Goal: Task Accomplishment & Management: Use online tool/utility

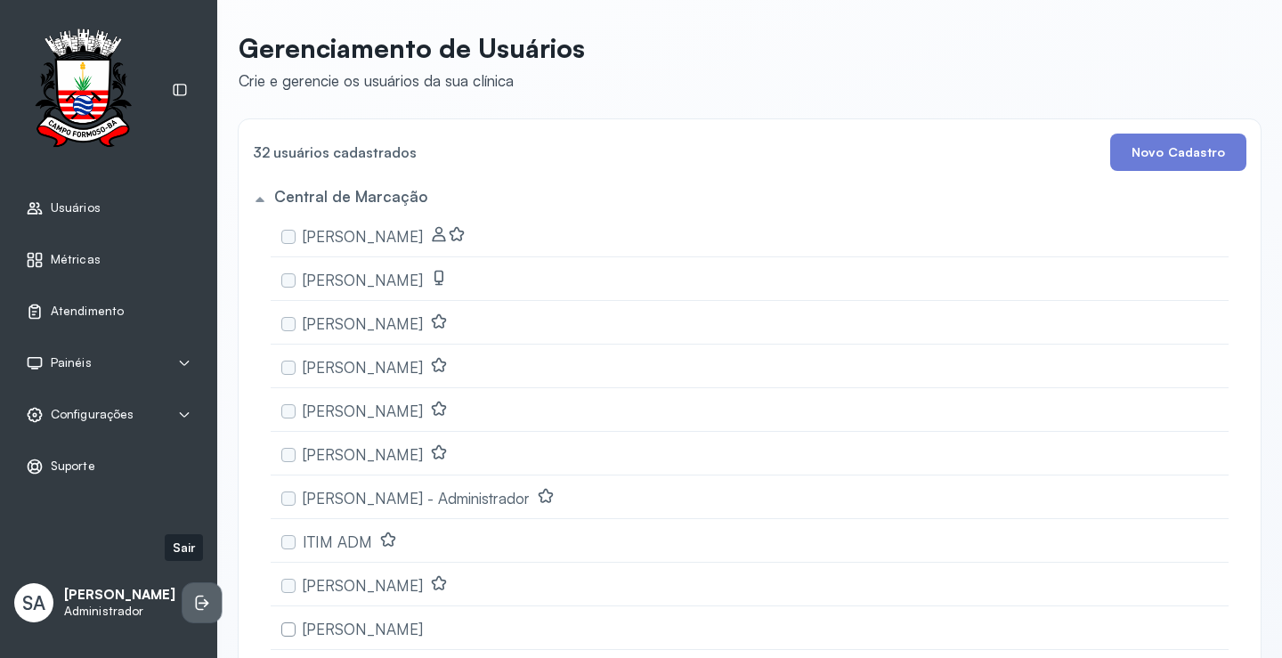
click at [199, 599] on icon at bounding box center [204, 603] width 11 height 8
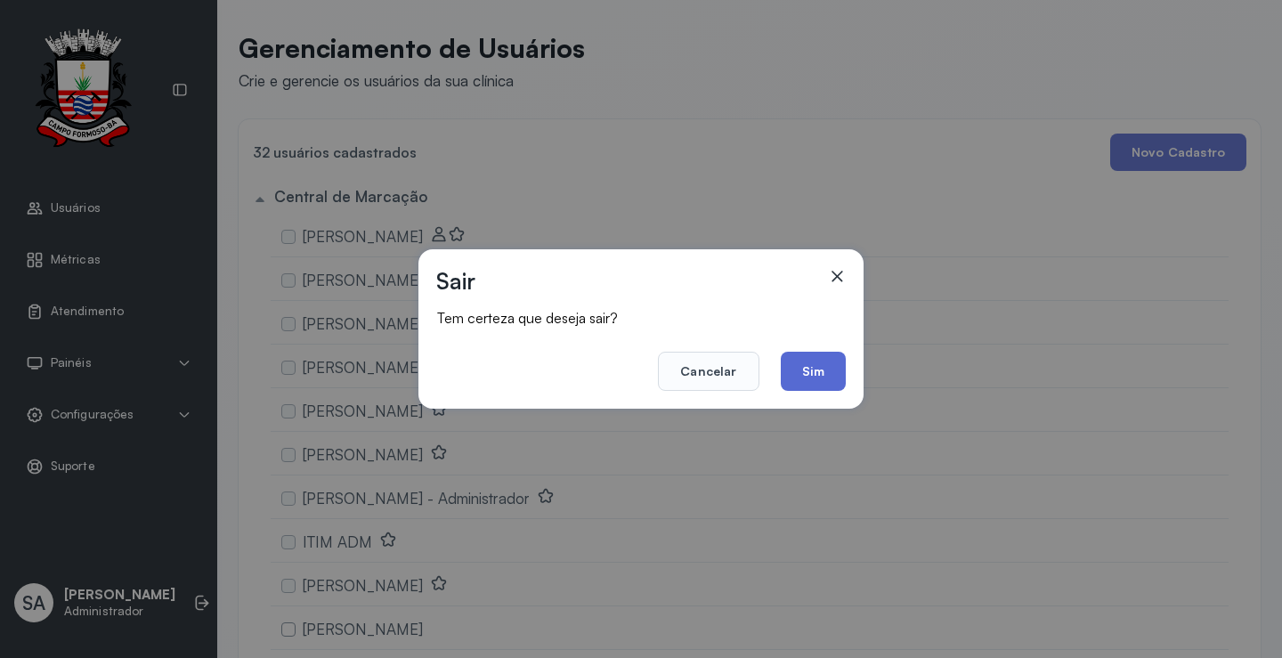
click at [824, 361] on button "Sim" at bounding box center [813, 371] width 65 height 39
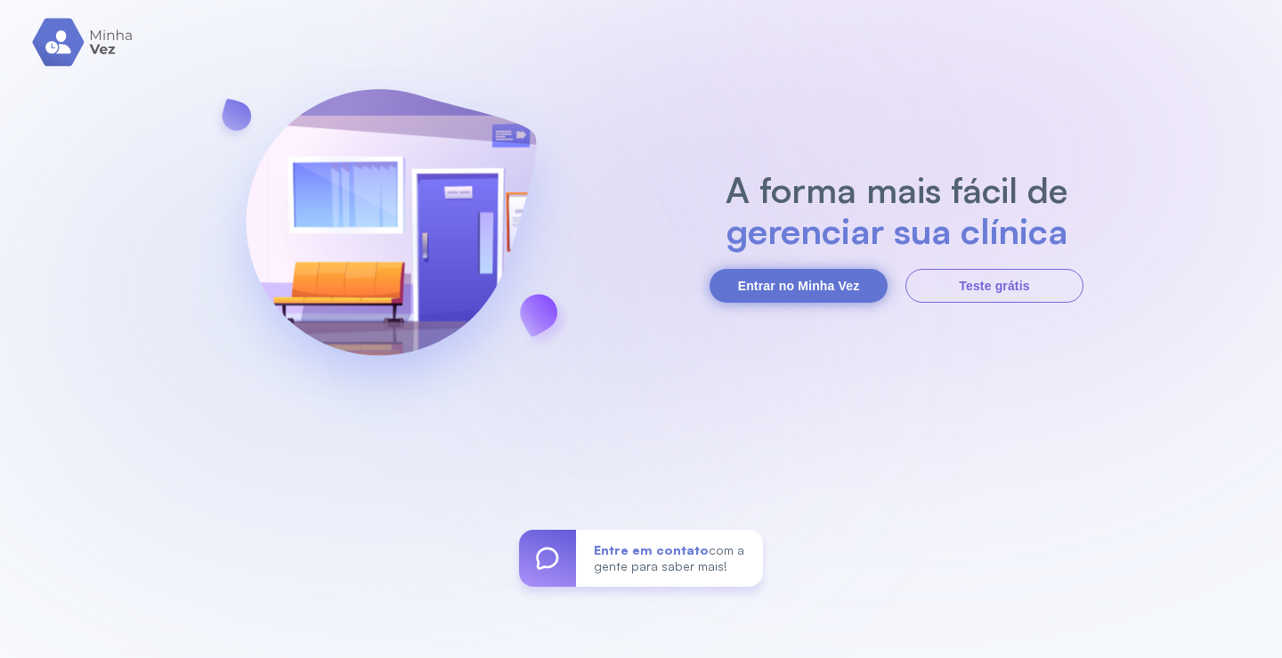
click at [783, 279] on button "Entrar no Minha Vez" at bounding box center [799, 286] width 178 height 34
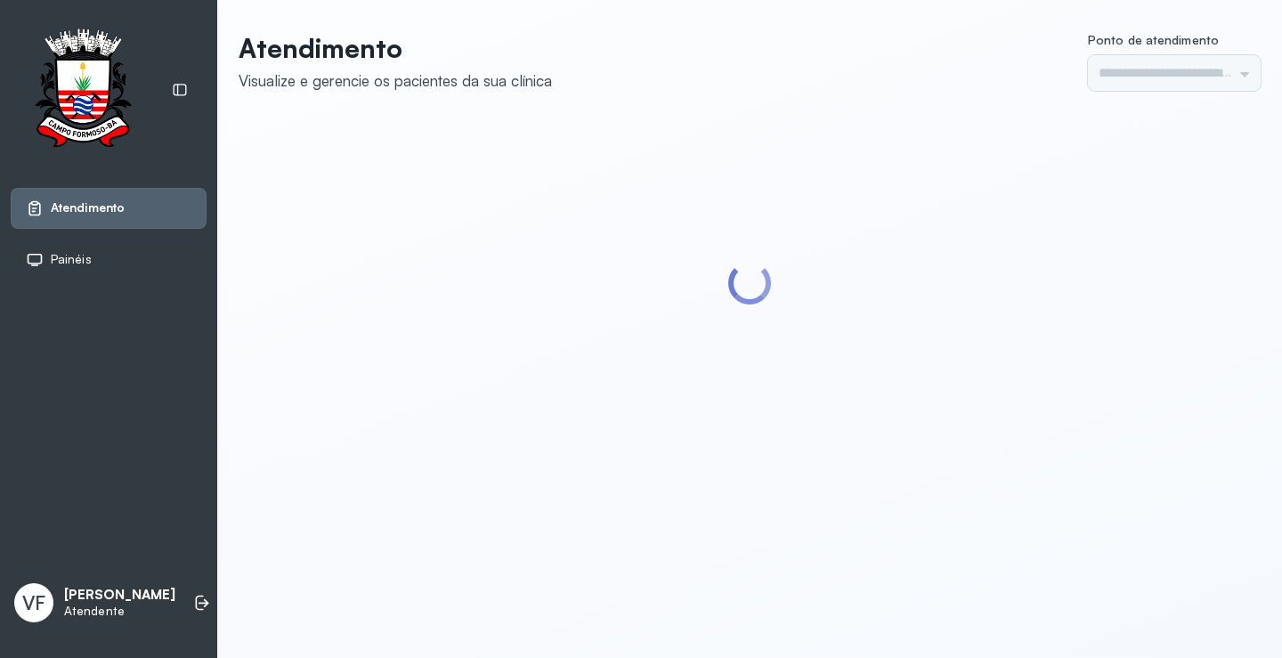
type input "*********"
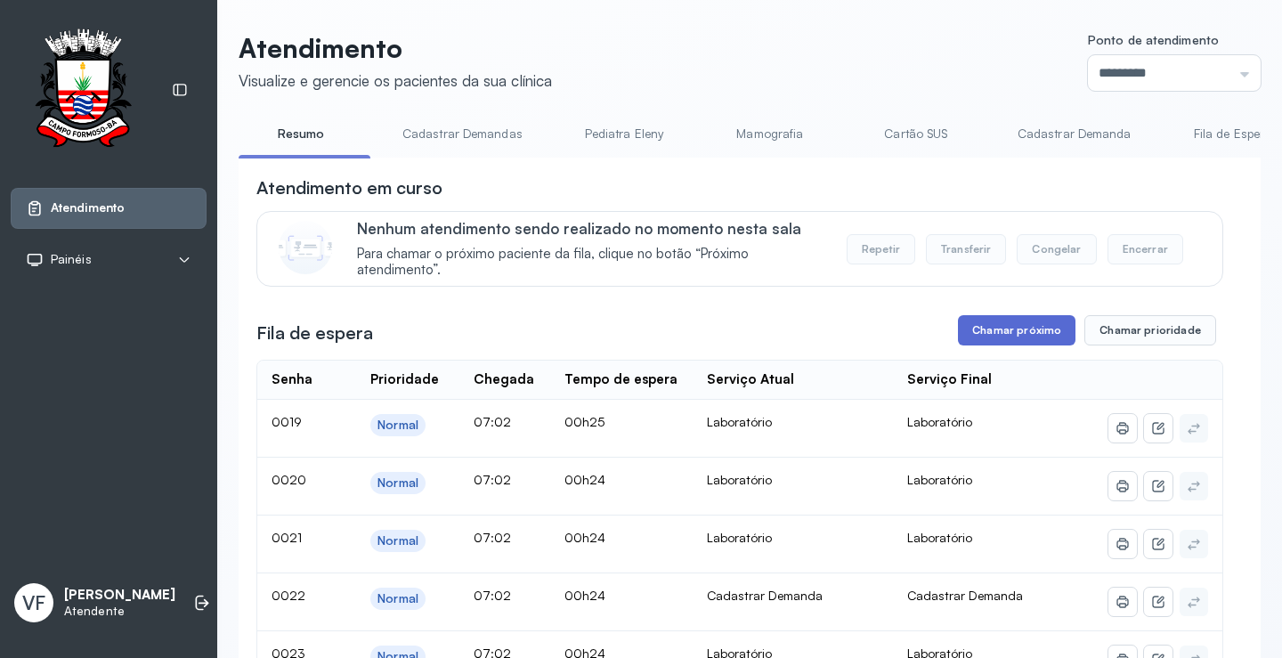
click at [994, 321] on button "Chamar próximo" at bounding box center [1017, 330] width 118 height 30
click at [1013, 331] on button "Chamar próximo" at bounding box center [1017, 330] width 118 height 30
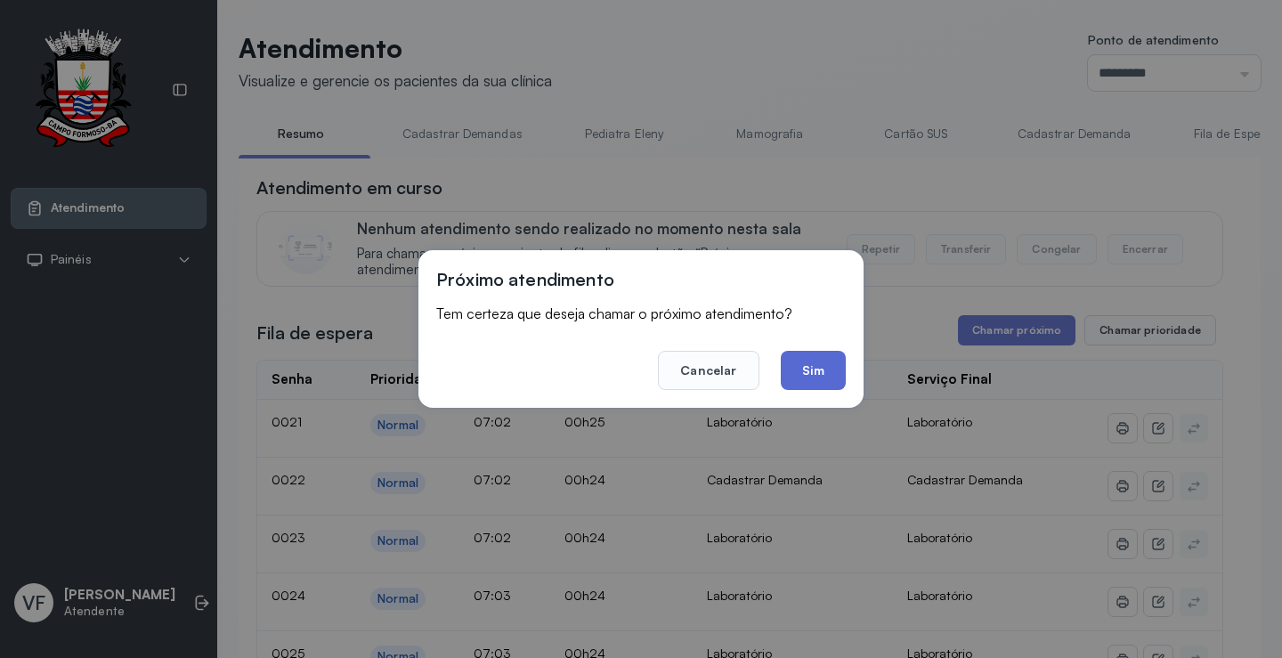
click at [811, 365] on button "Sim" at bounding box center [813, 370] width 65 height 39
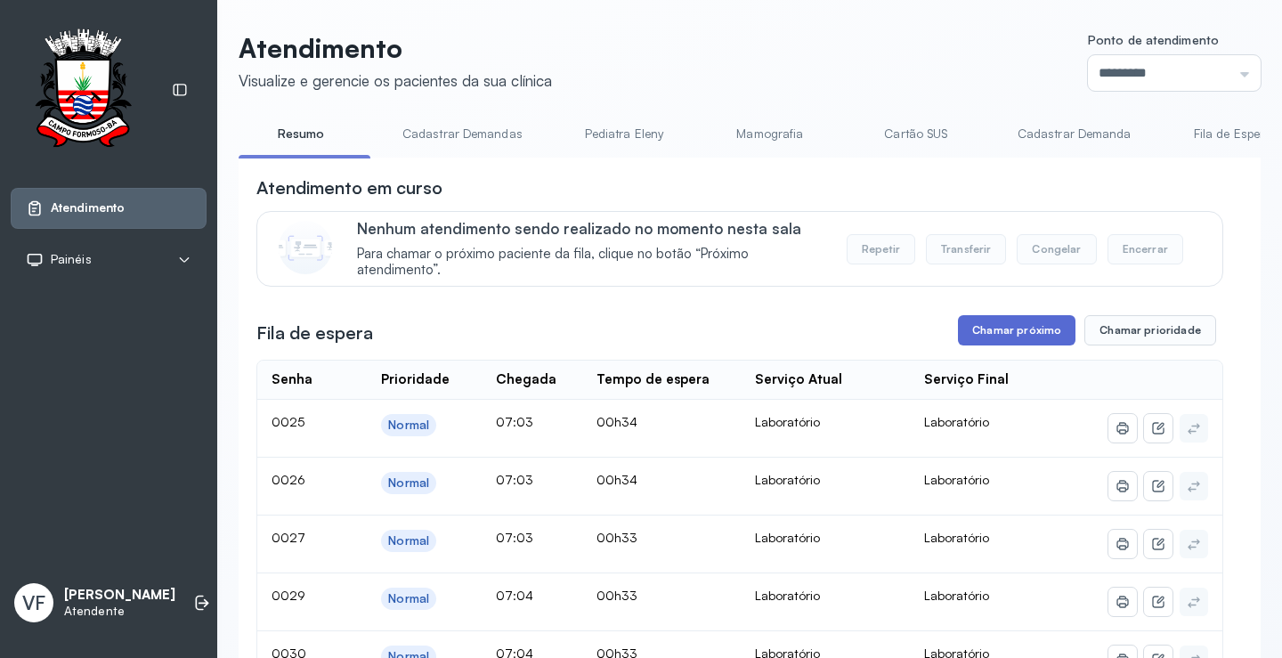
click at [1022, 329] on button "Chamar próximo" at bounding box center [1017, 330] width 118 height 30
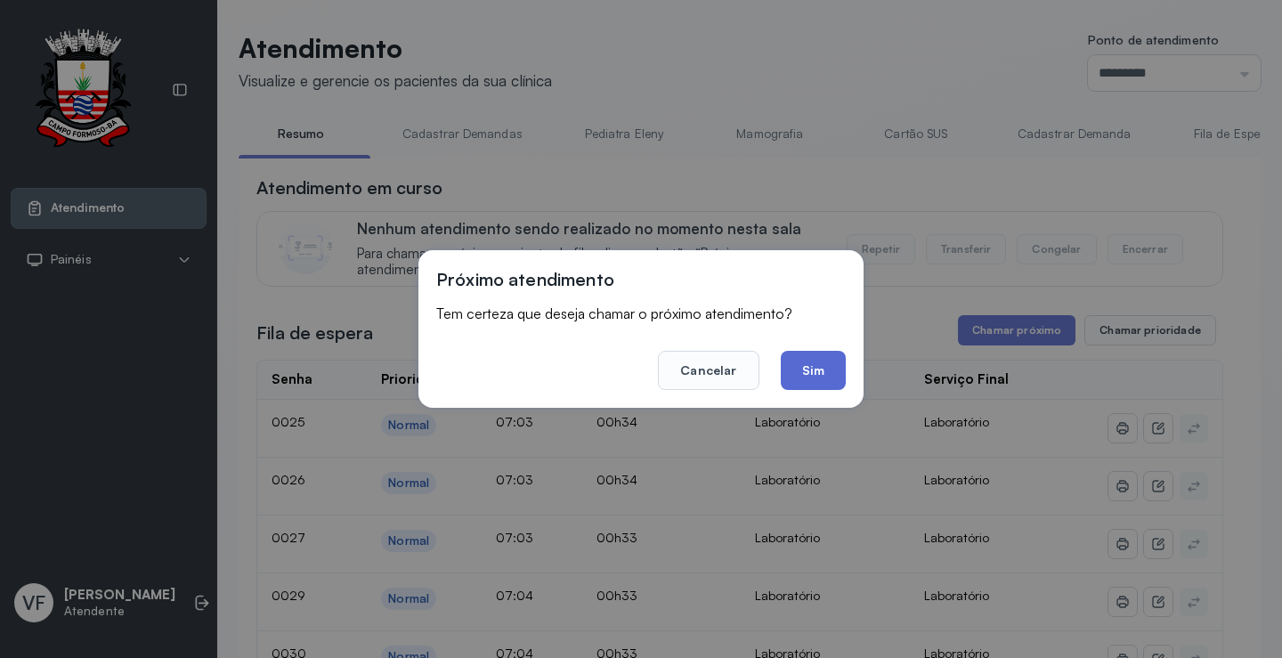
click at [819, 366] on button "Sim" at bounding box center [813, 370] width 65 height 39
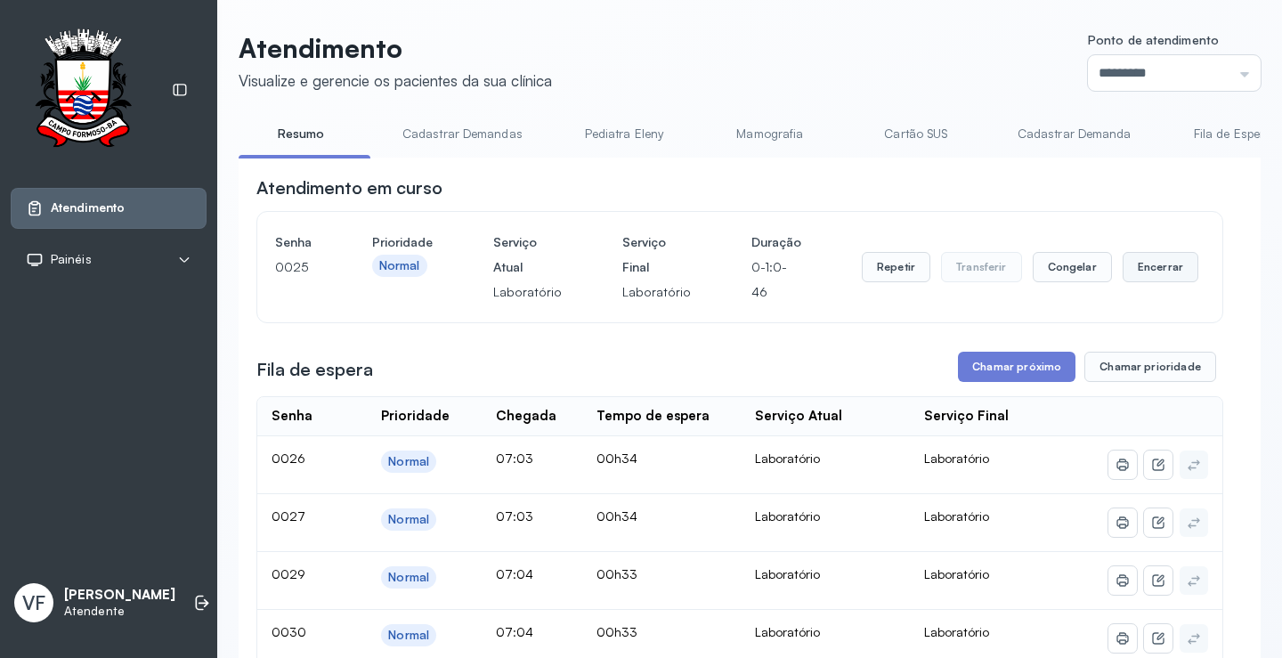
click at [1132, 267] on button "Encerrar" at bounding box center [1161, 267] width 76 height 30
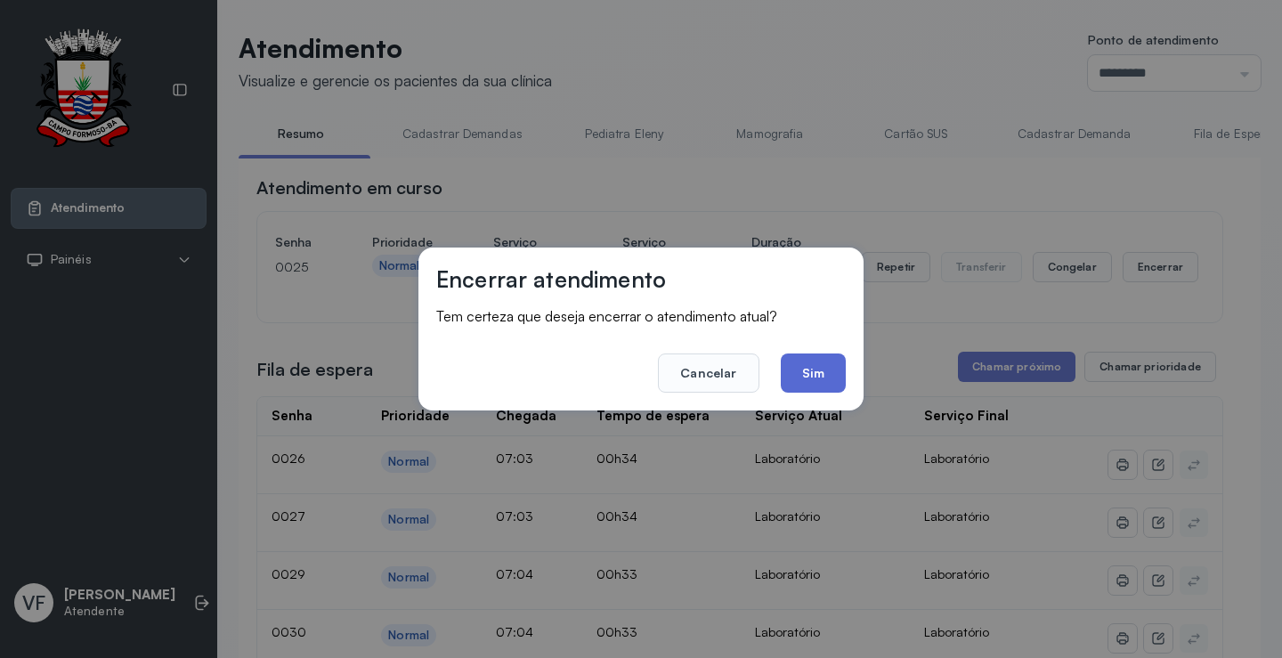
click at [812, 369] on button "Sim" at bounding box center [813, 372] width 65 height 39
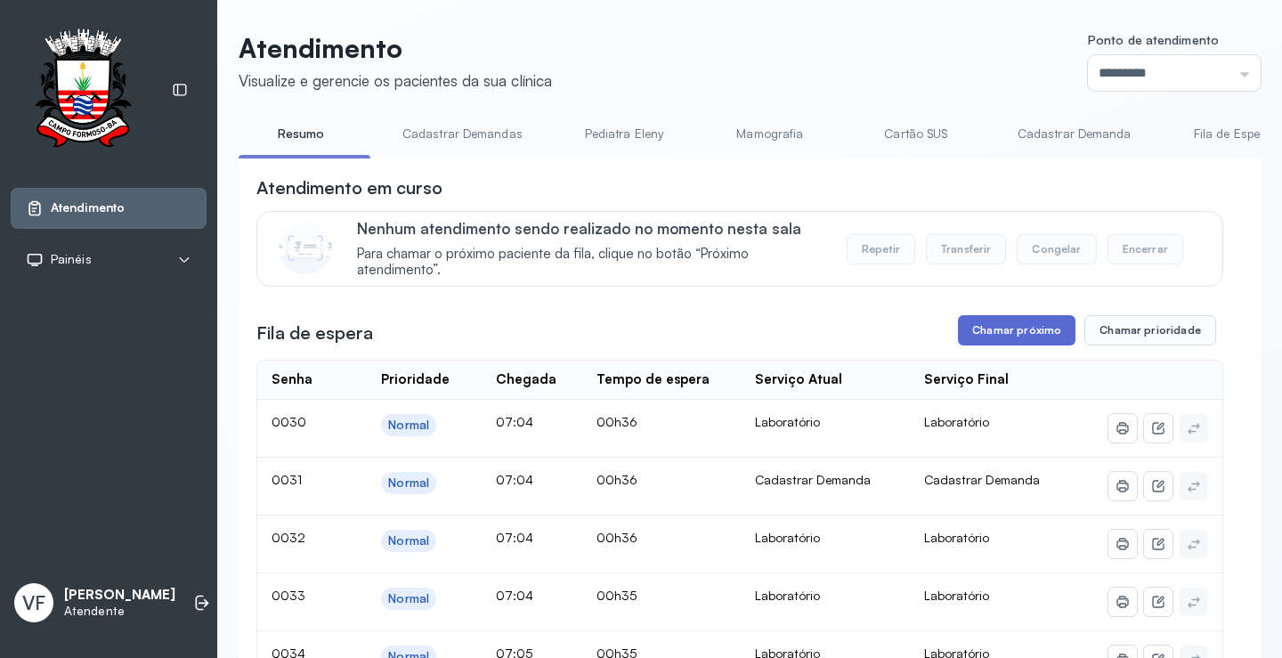
click at [1004, 329] on button "Chamar próximo" at bounding box center [1017, 330] width 118 height 30
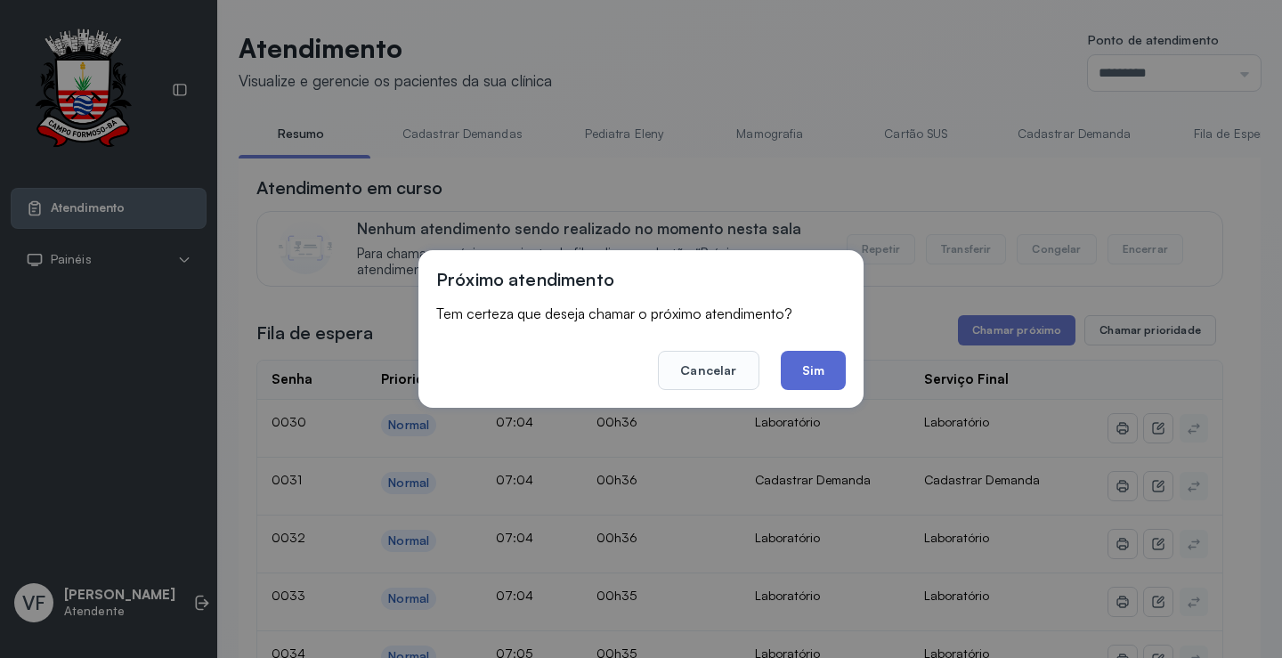
click at [822, 366] on button "Sim" at bounding box center [813, 370] width 65 height 39
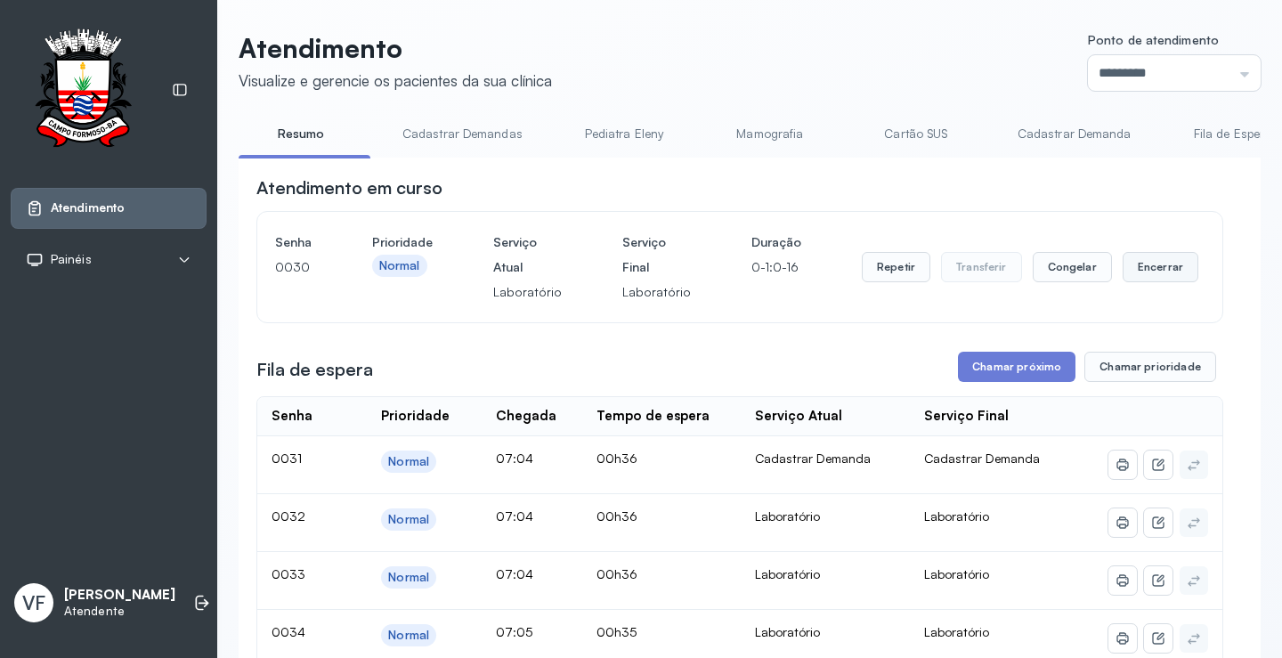
click at [1144, 267] on button "Encerrar" at bounding box center [1161, 267] width 76 height 30
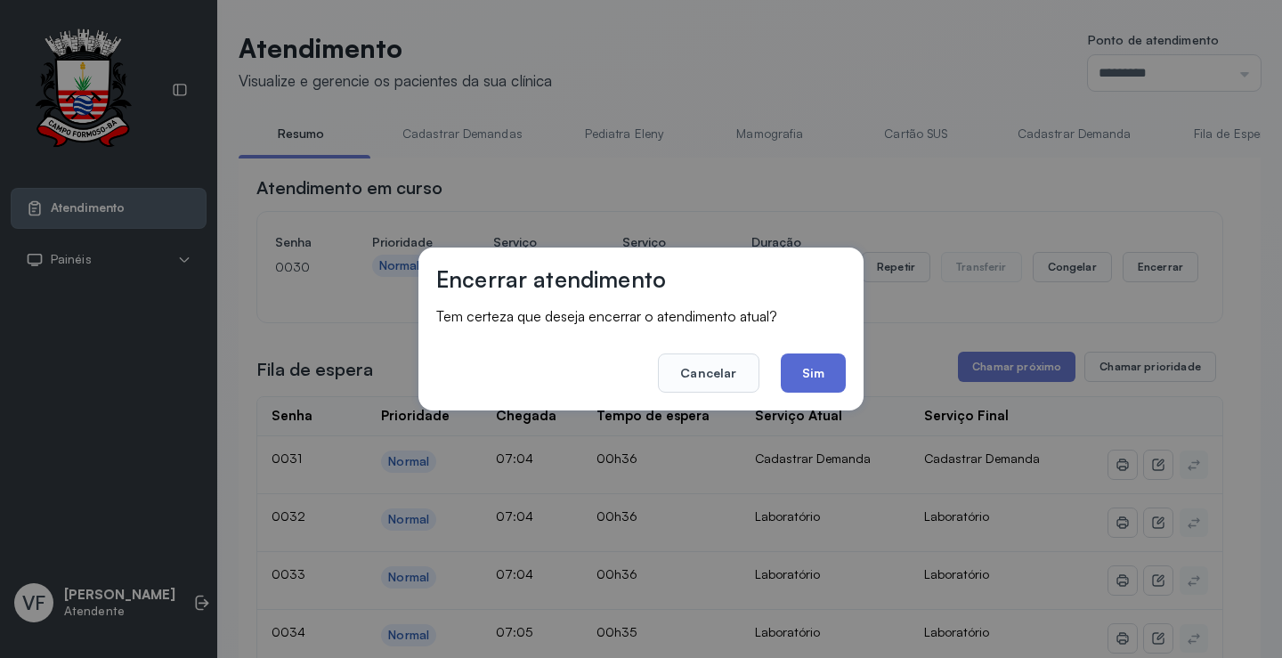
click at [821, 369] on button "Sim" at bounding box center [813, 372] width 65 height 39
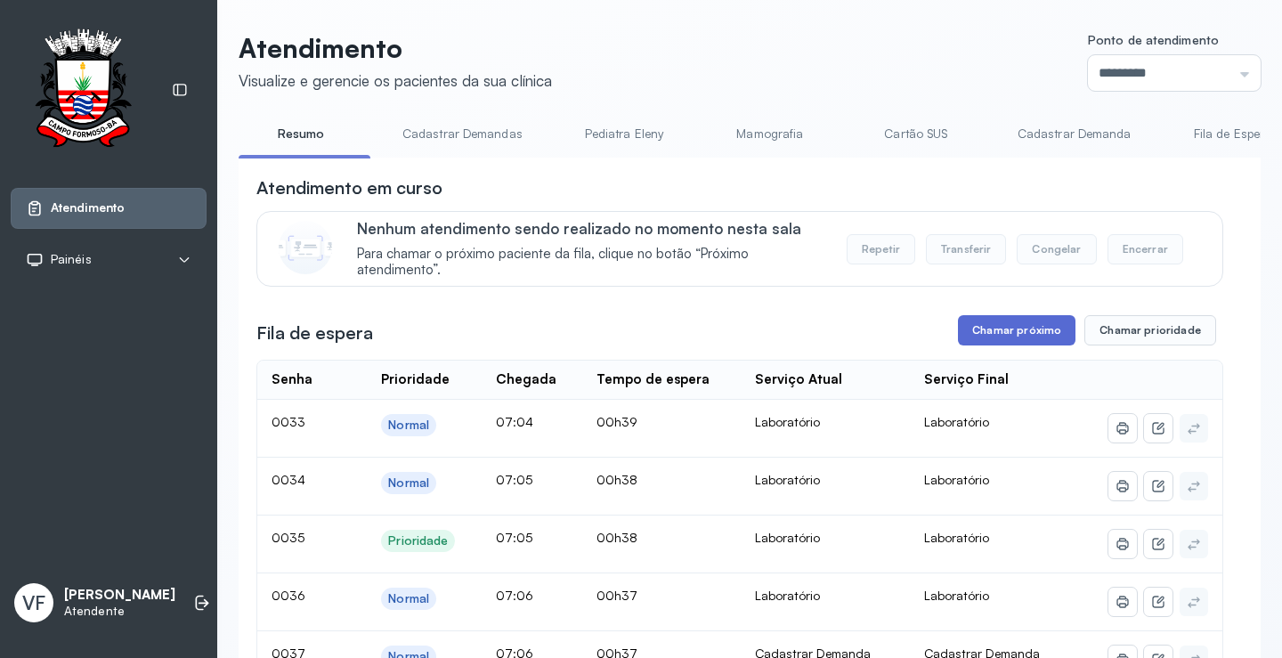
click at [1010, 332] on button "Chamar próximo" at bounding box center [1017, 330] width 118 height 30
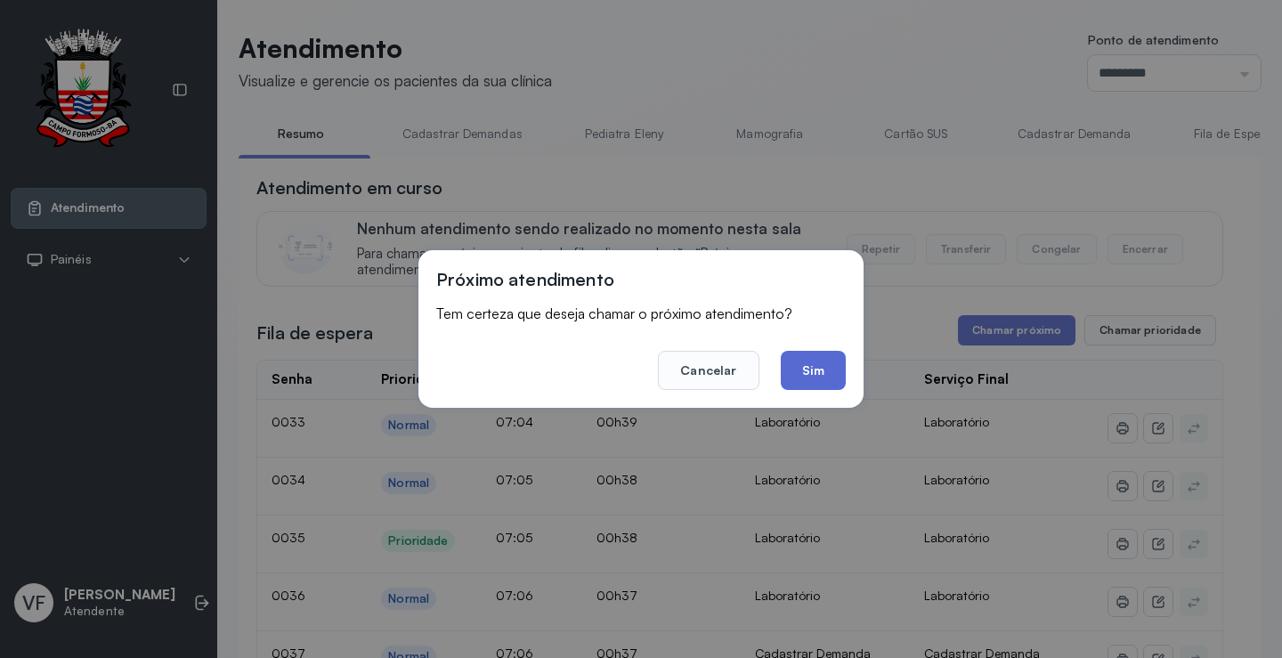
click at [817, 366] on button "Sim" at bounding box center [813, 370] width 65 height 39
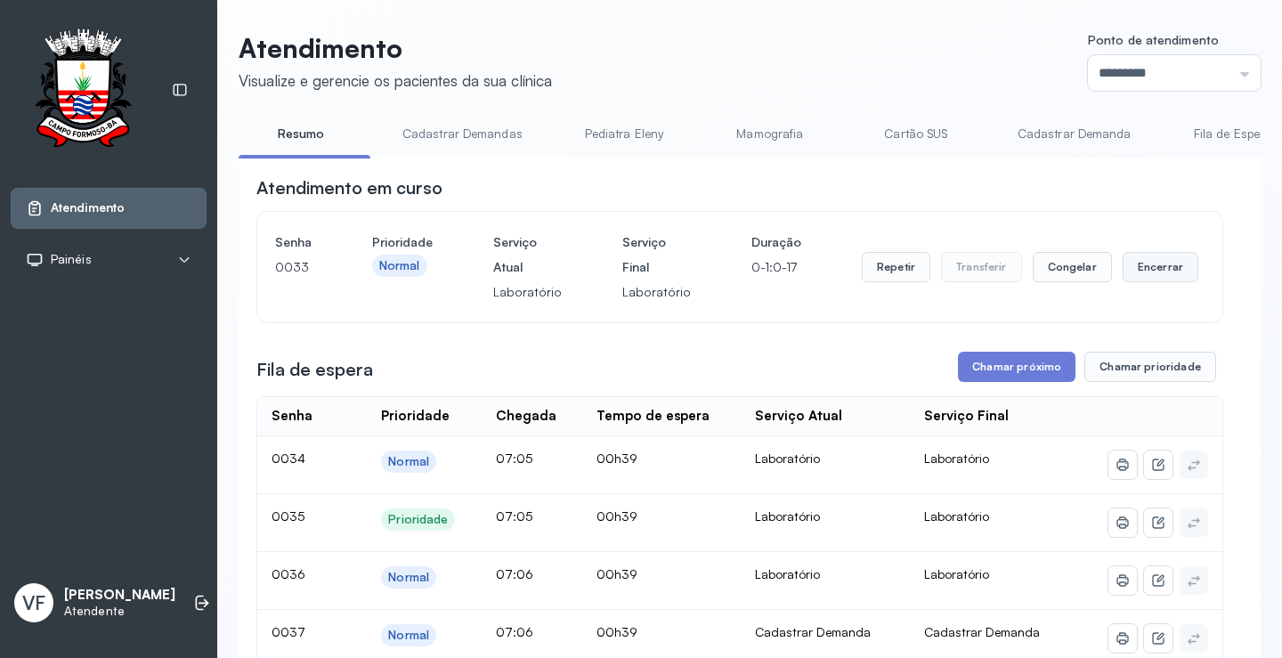
click at [1145, 267] on button "Encerrar" at bounding box center [1161, 267] width 76 height 30
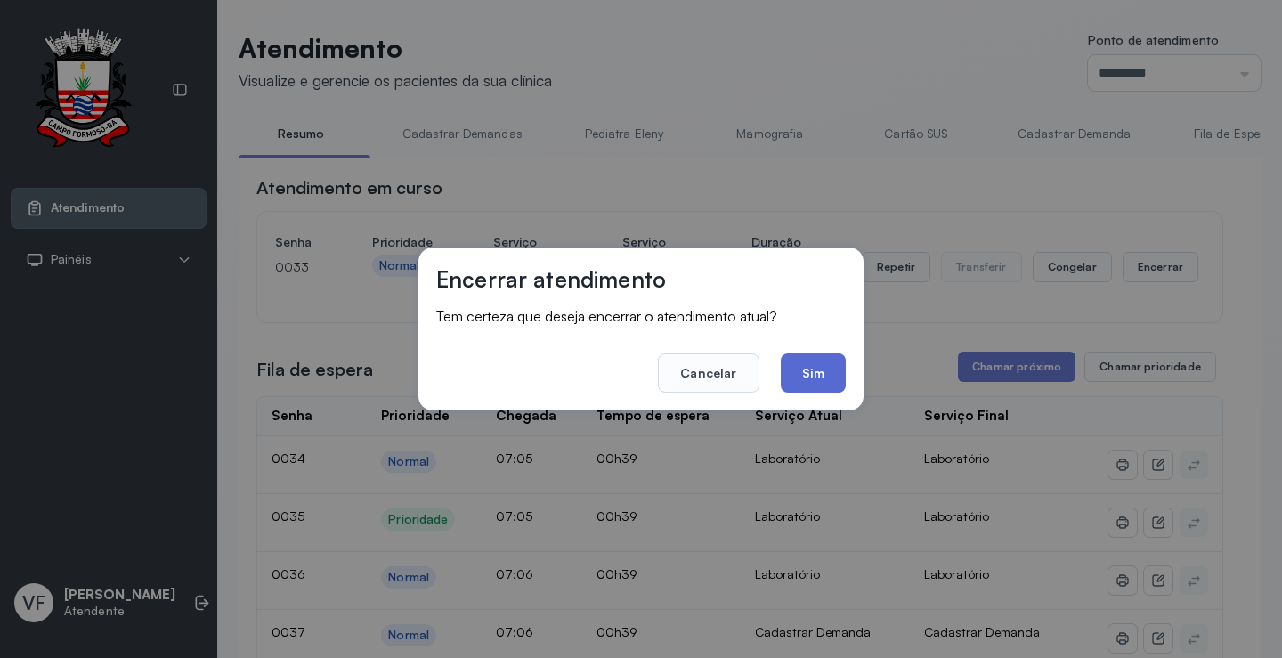
click at [808, 366] on button "Sim" at bounding box center [813, 372] width 65 height 39
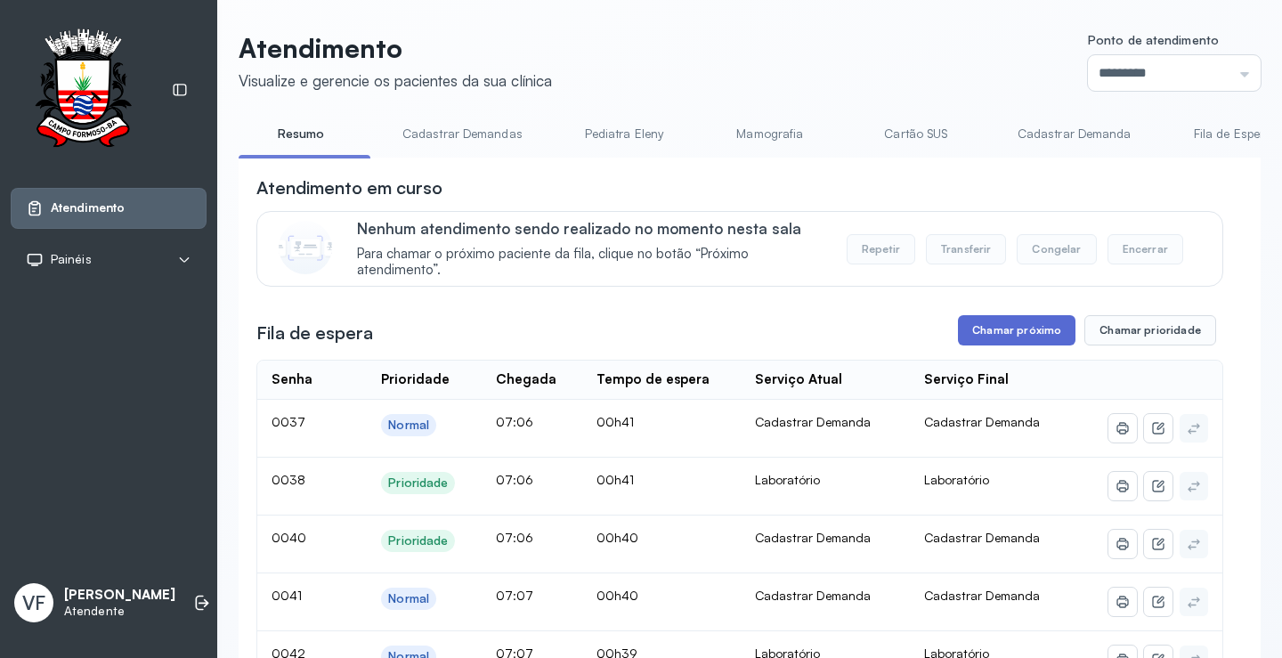
click at [1011, 328] on button "Chamar próximo" at bounding box center [1017, 330] width 118 height 30
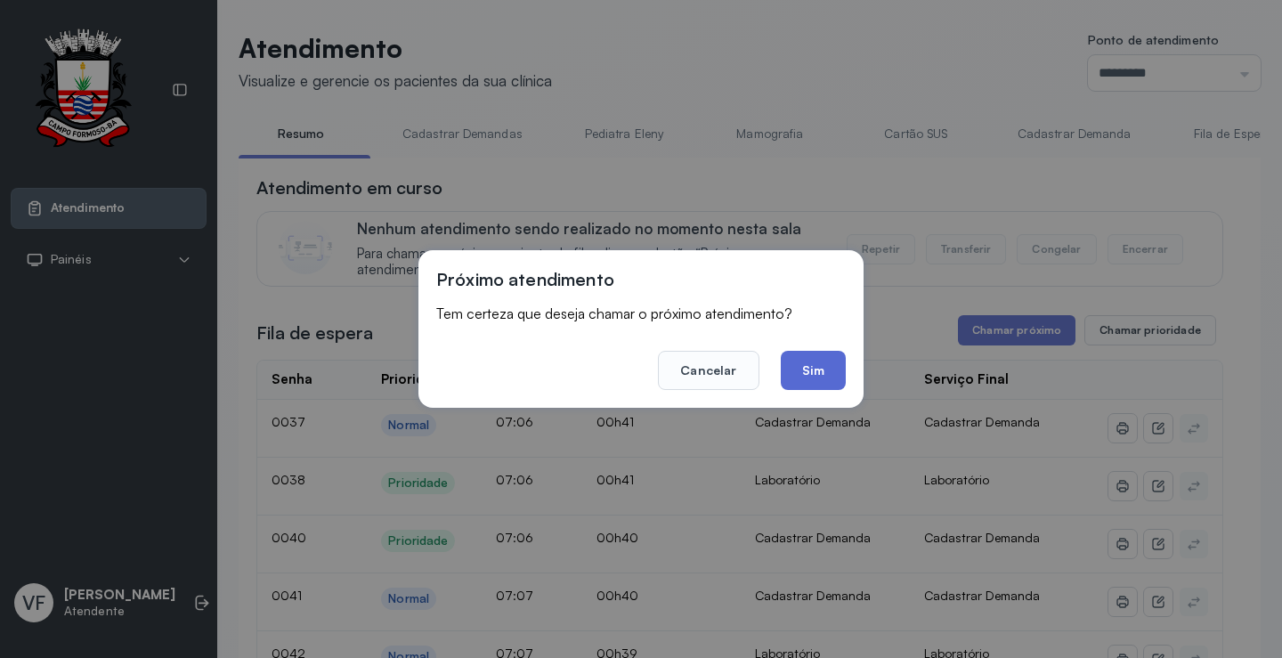
click at [806, 369] on button "Sim" at bounding box center [813, 370] width 65 height 39
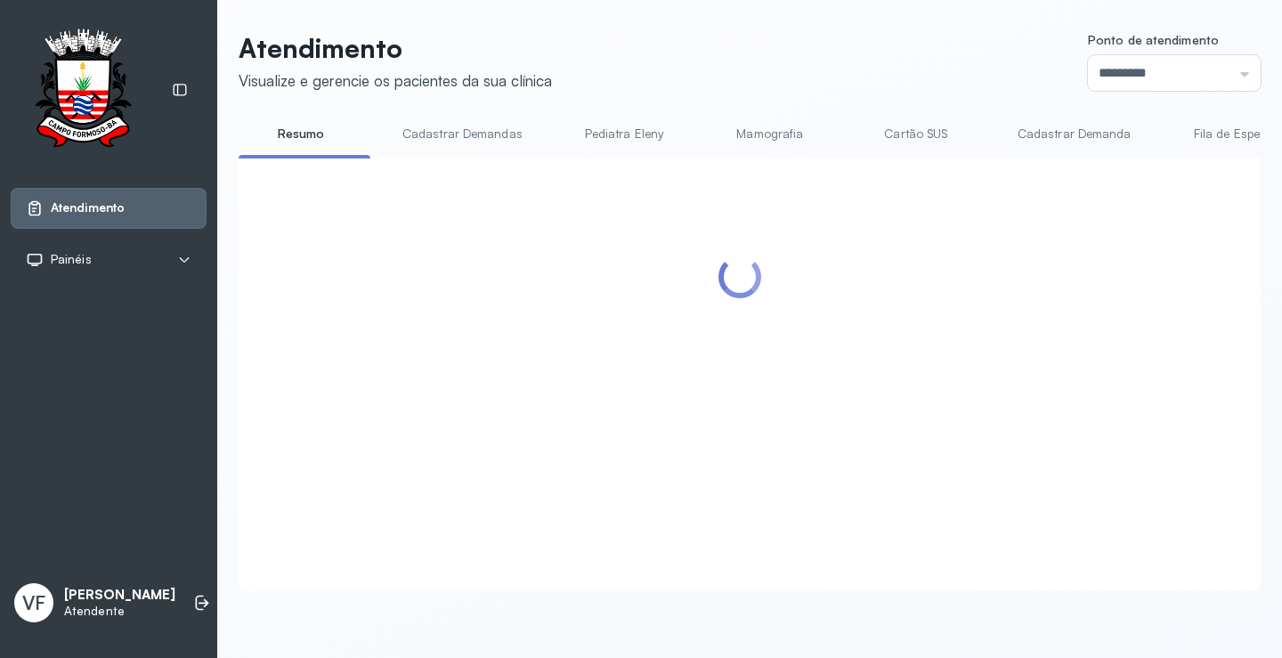
click at [1144, 281] on div at bounding box center [739, 352] width 967 height 355
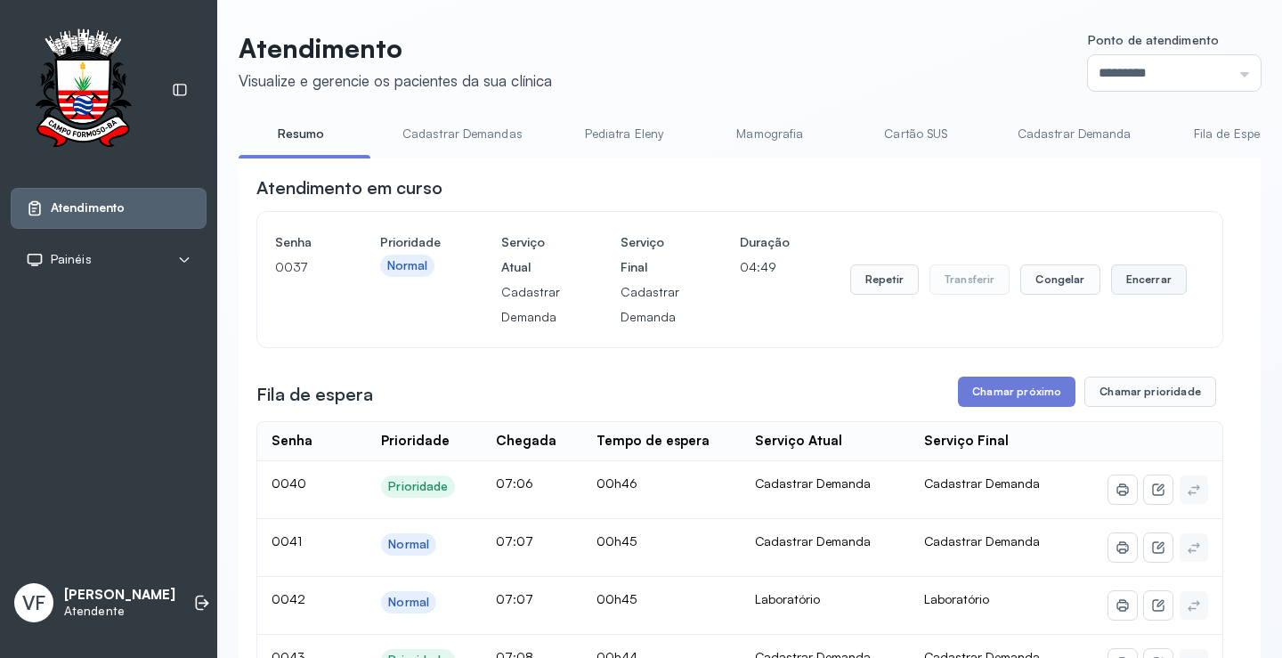
click at [1143, 280] on button "Encerrar" at bounding box center [1149, 279] width 76 height 30
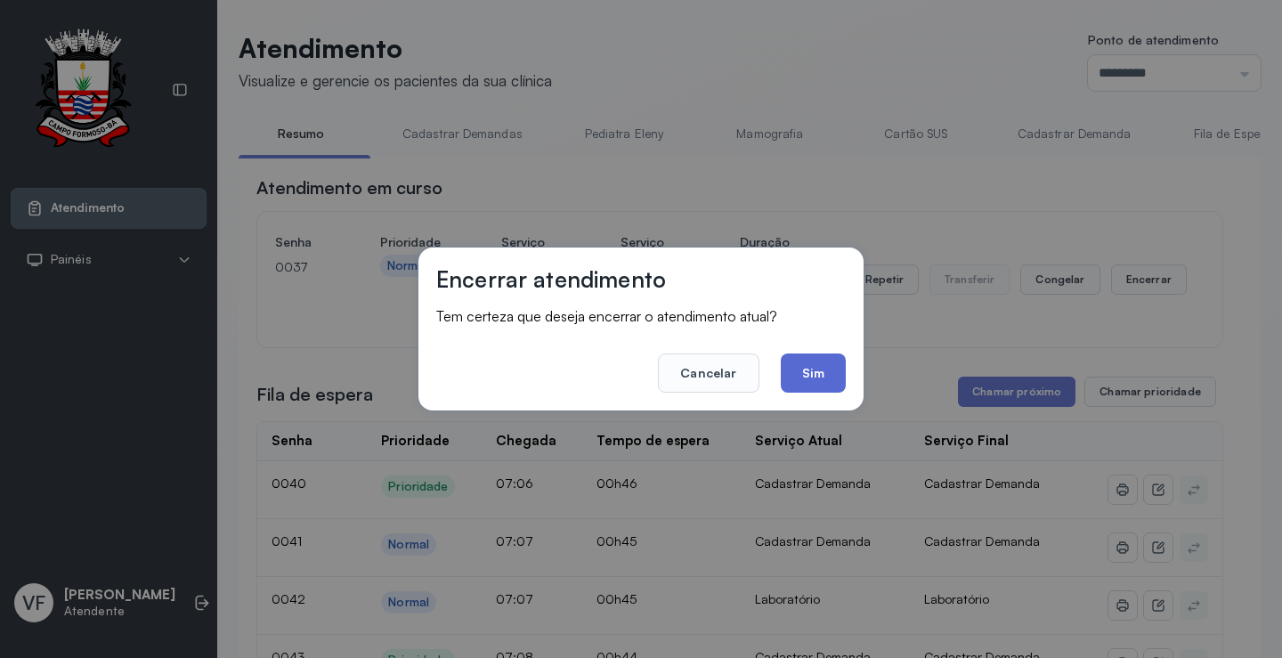
click at [820, 365] on button "Sim" at bounding box center [813, 372] width 65 height 39
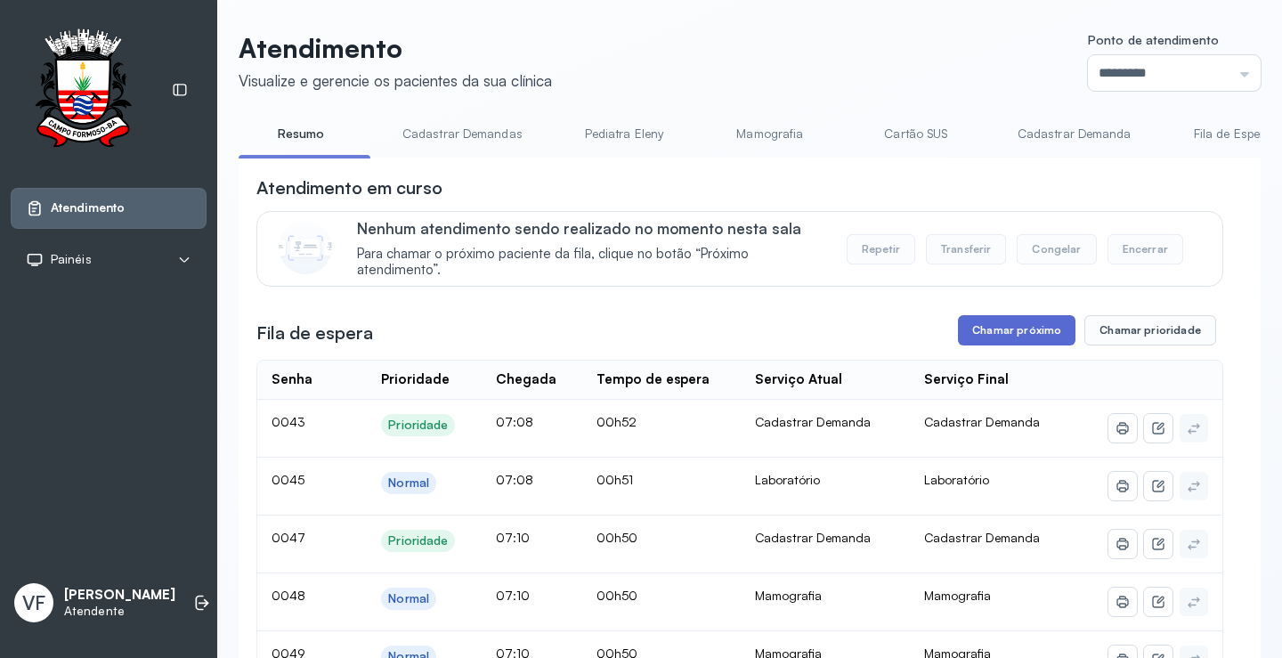
click at [1008, 329] on button "Chamar próximo" at bounding box center [1017, 330] width 118 height 30
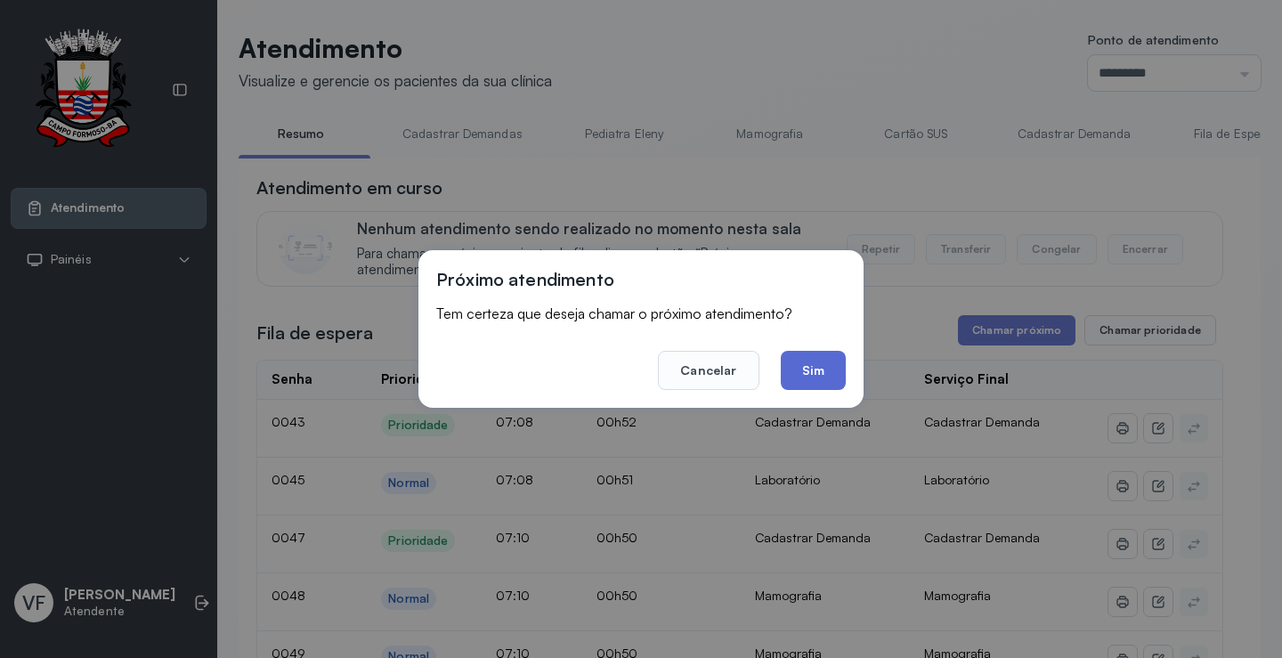
click at [791, 365] on button "Sim" at bounding box center [813, 370] width 65 height 39
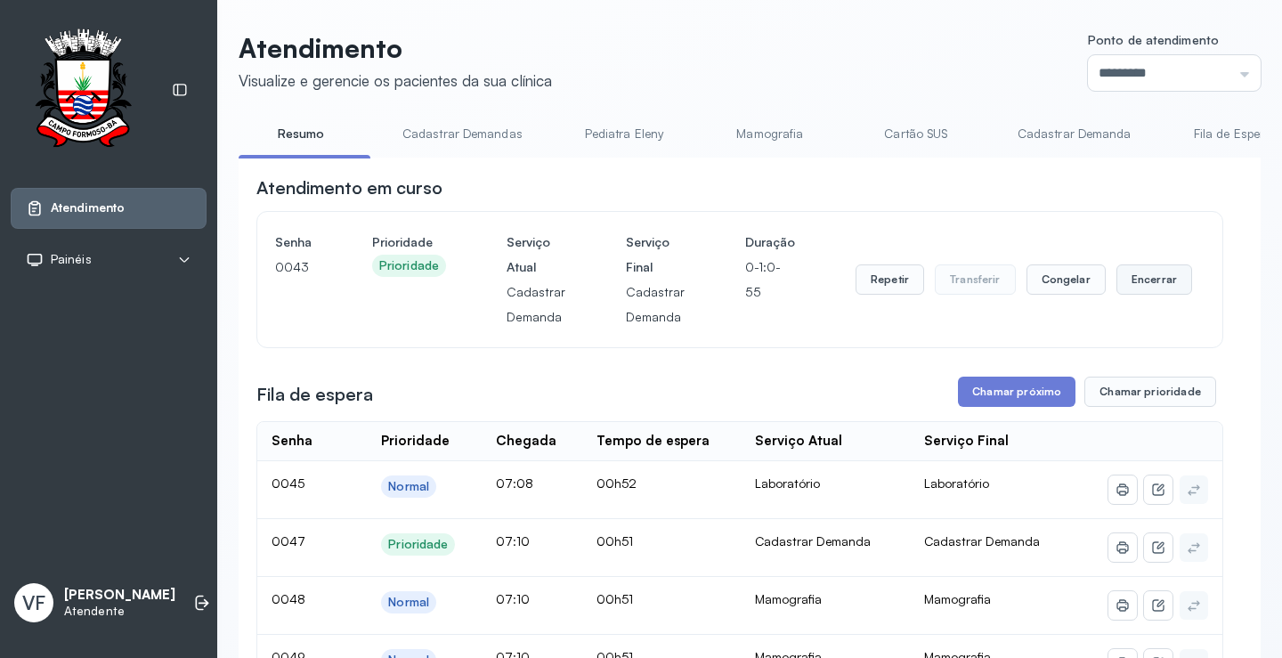
click at [1143, 278] on button "Encerrar" at bounding box center [1154, 279] width 76 height 30
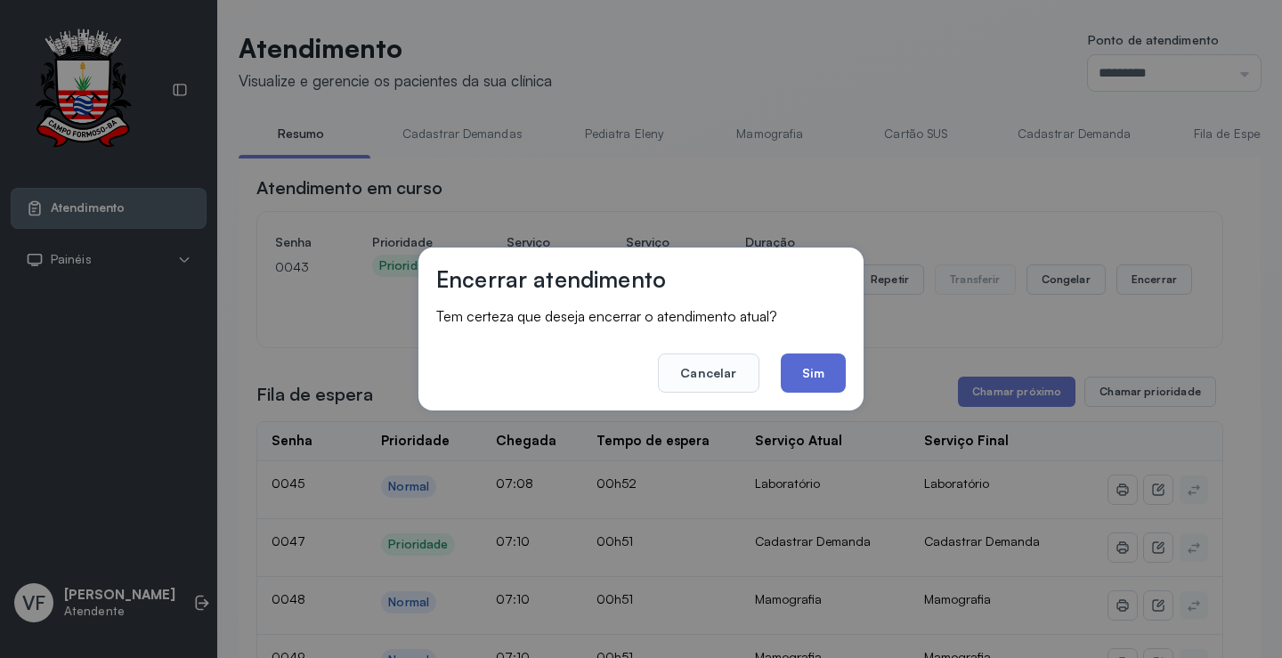
click at [803, 369] on button "Sim" at bounding box center [813, 372] width 65 height 39
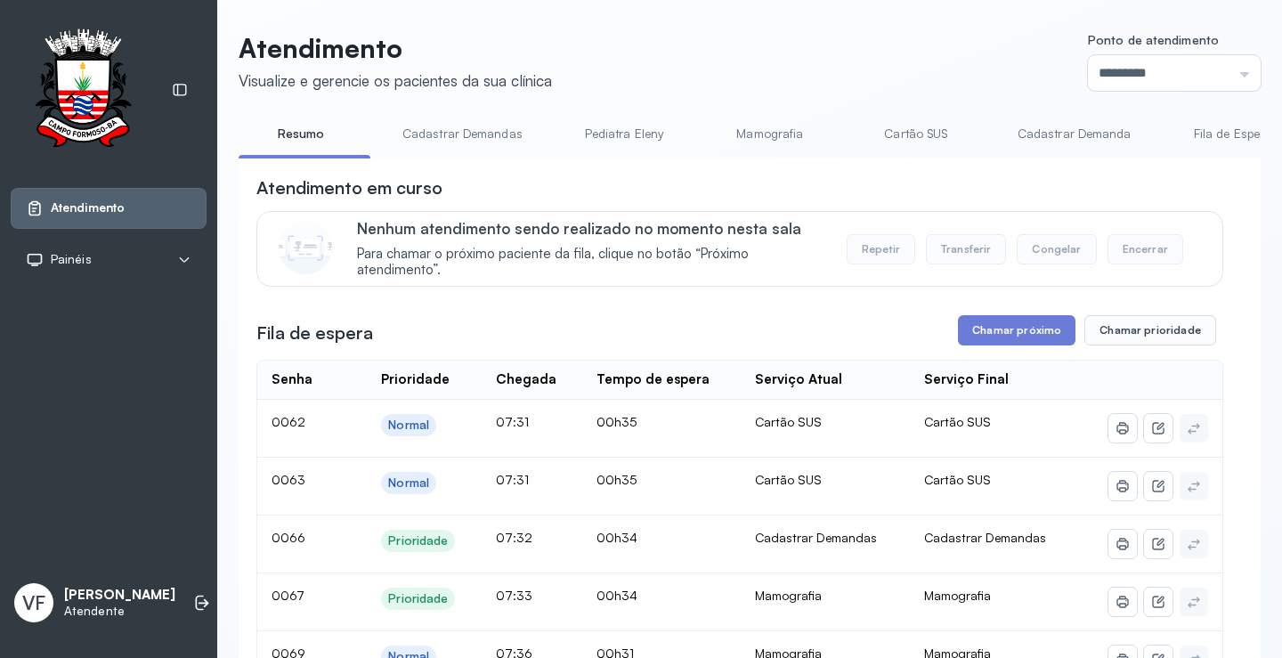
click at [1067, 134] on link "Cadastrar Demanda" at bounding box center [1075, 133] width 150 height 29
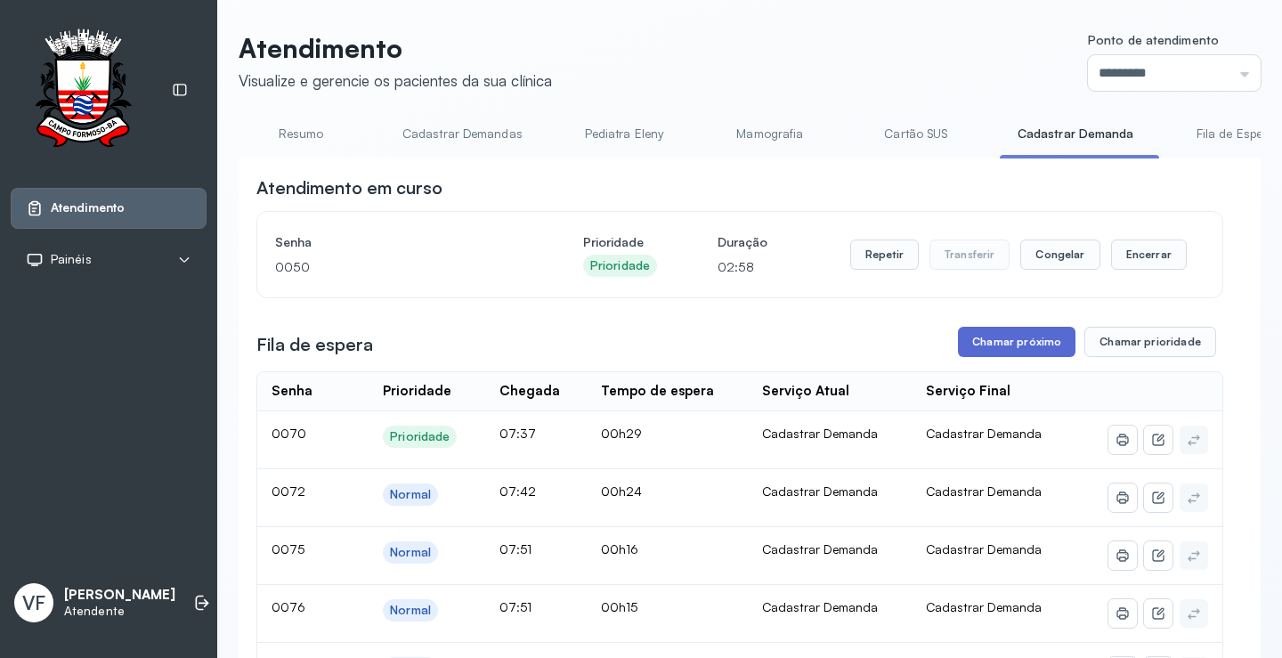
click at [994, 341] on button "Chamar próximo" at bounding box center [1017, 342] width 118 height 30
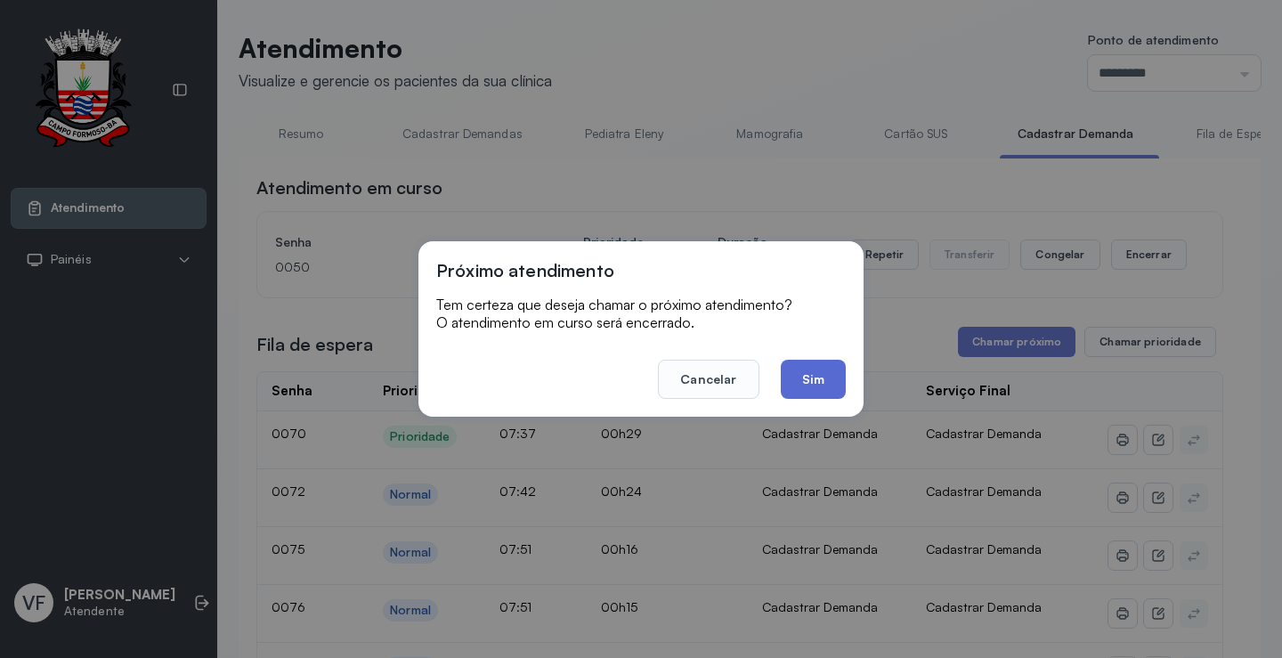
click at [804, 371] on button "Sim" at bounding box center [813, 379] width 65 height 39
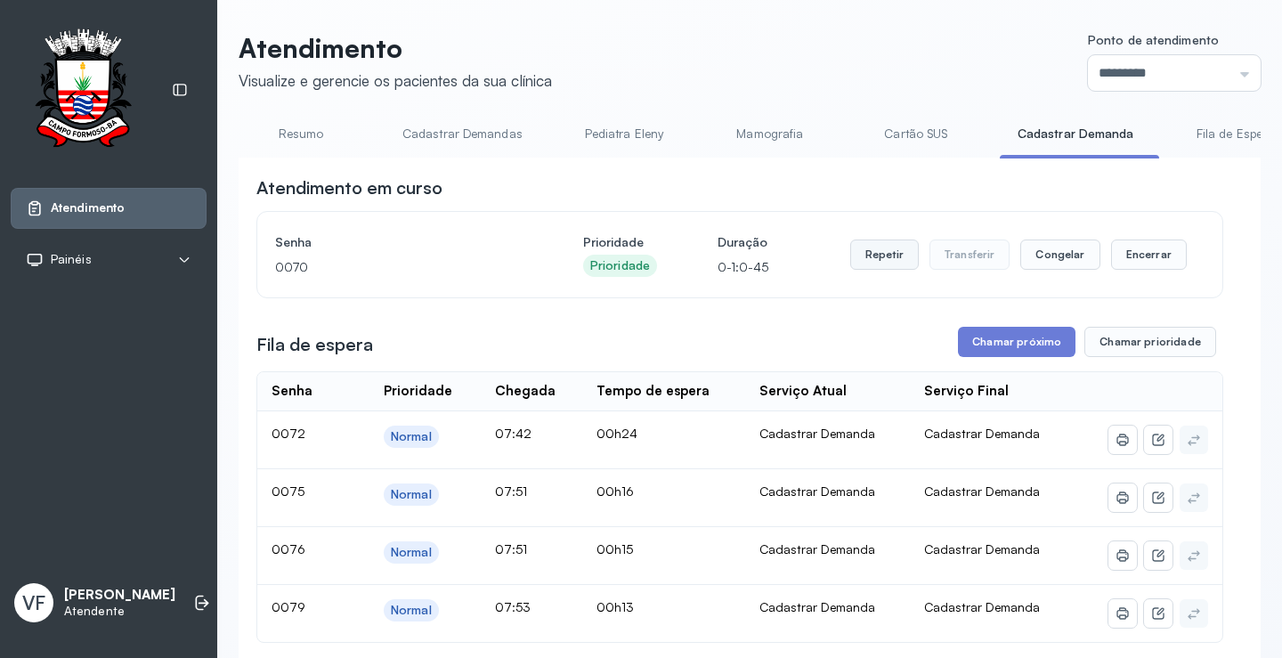
click at [875, 256] on button "Repetir" at bounding box center [884, 254] width 69 height 30
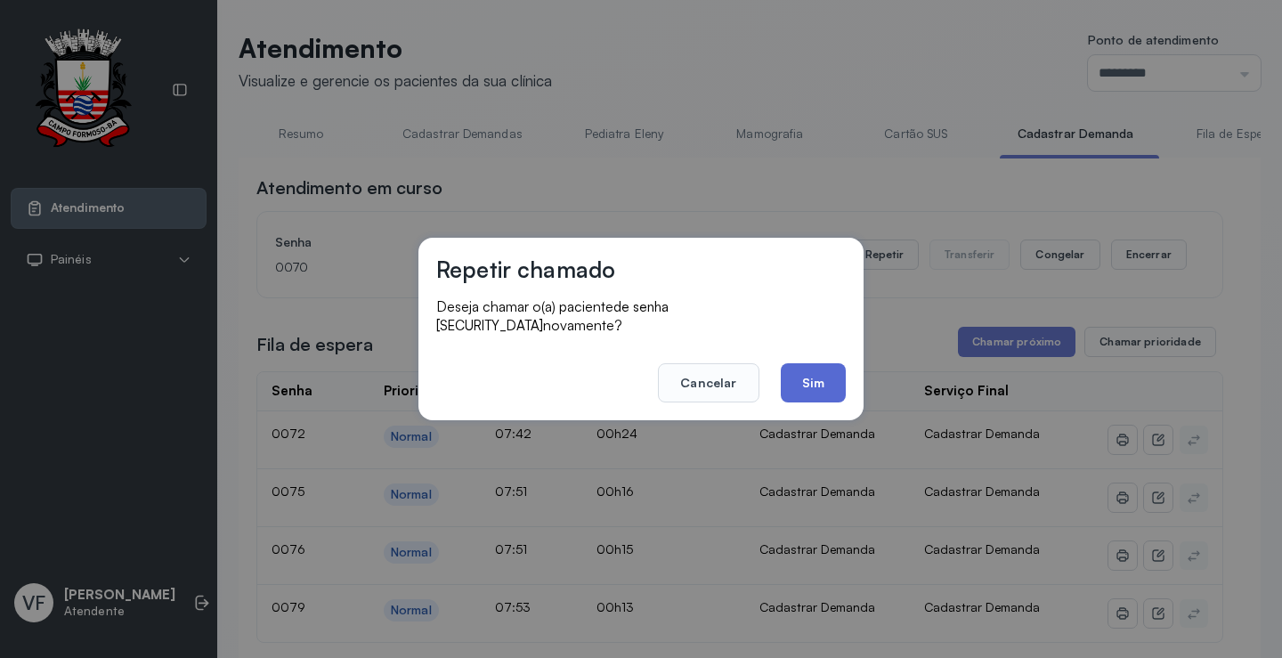
click at [803, 370] on button "Sim" at bounding box center [813, 382] width 65 height 39
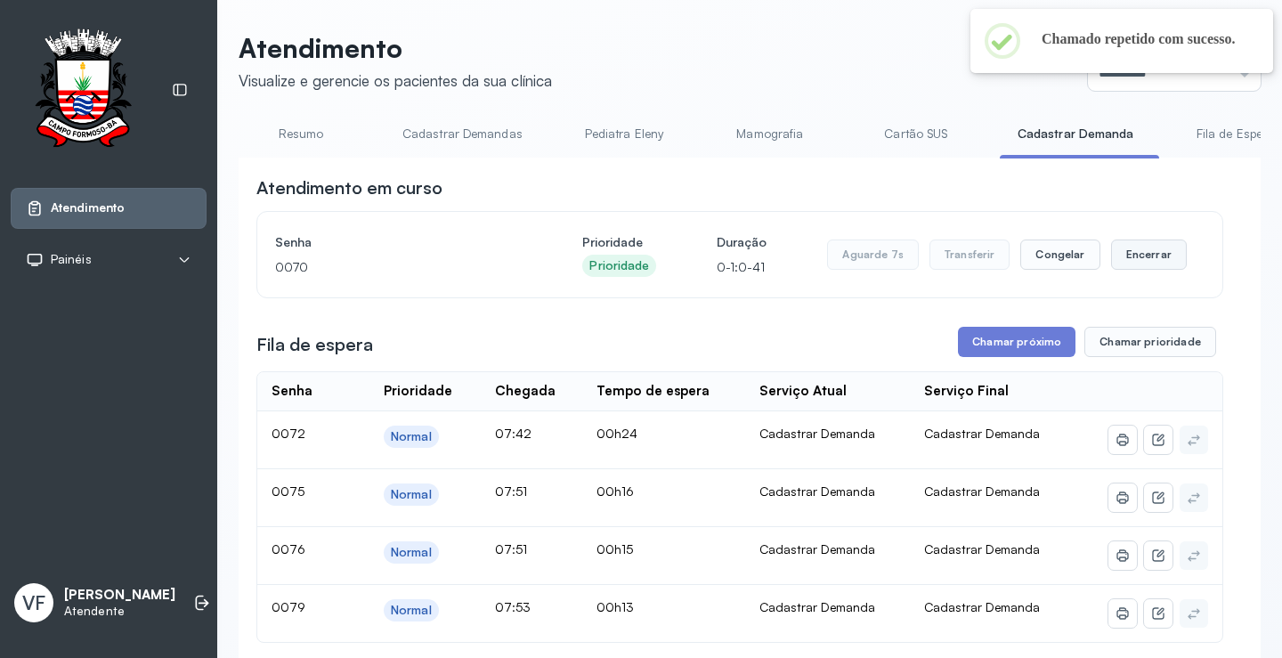
click at [1144, 255] on button "Encerrar" at bounding box center [1149, 254] width 76 height 30
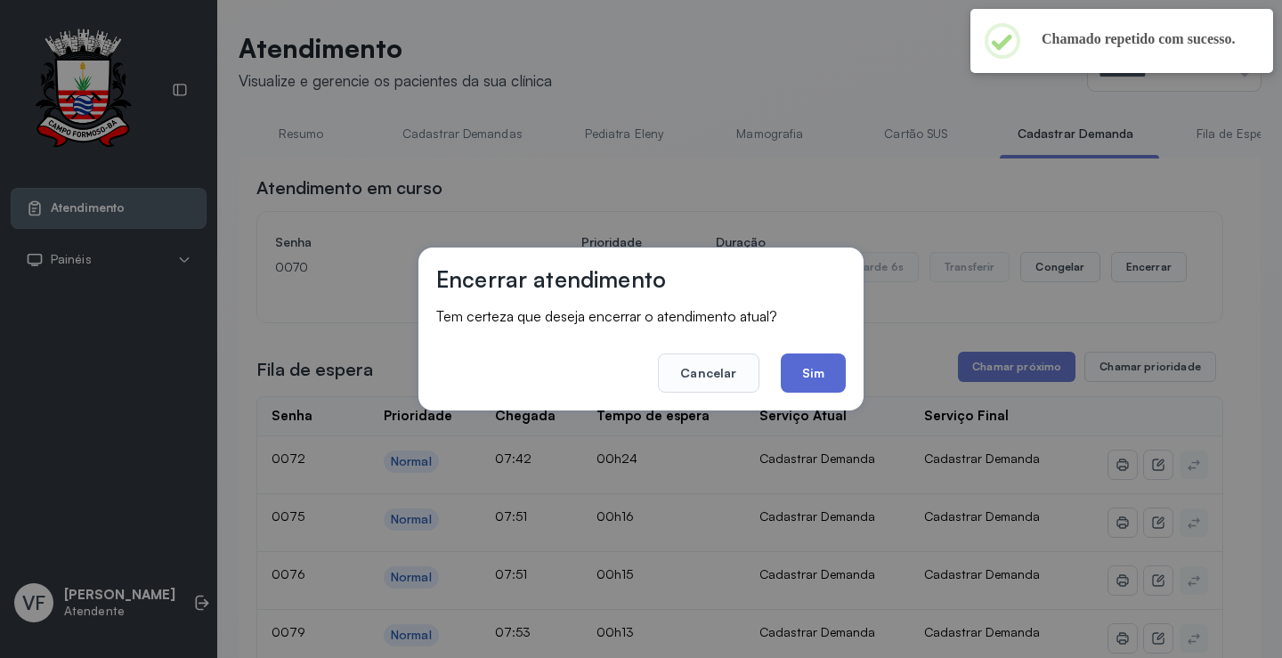
click at [808, 363] on button "Sim" at bounding box center [813, 372] width 65 height 39
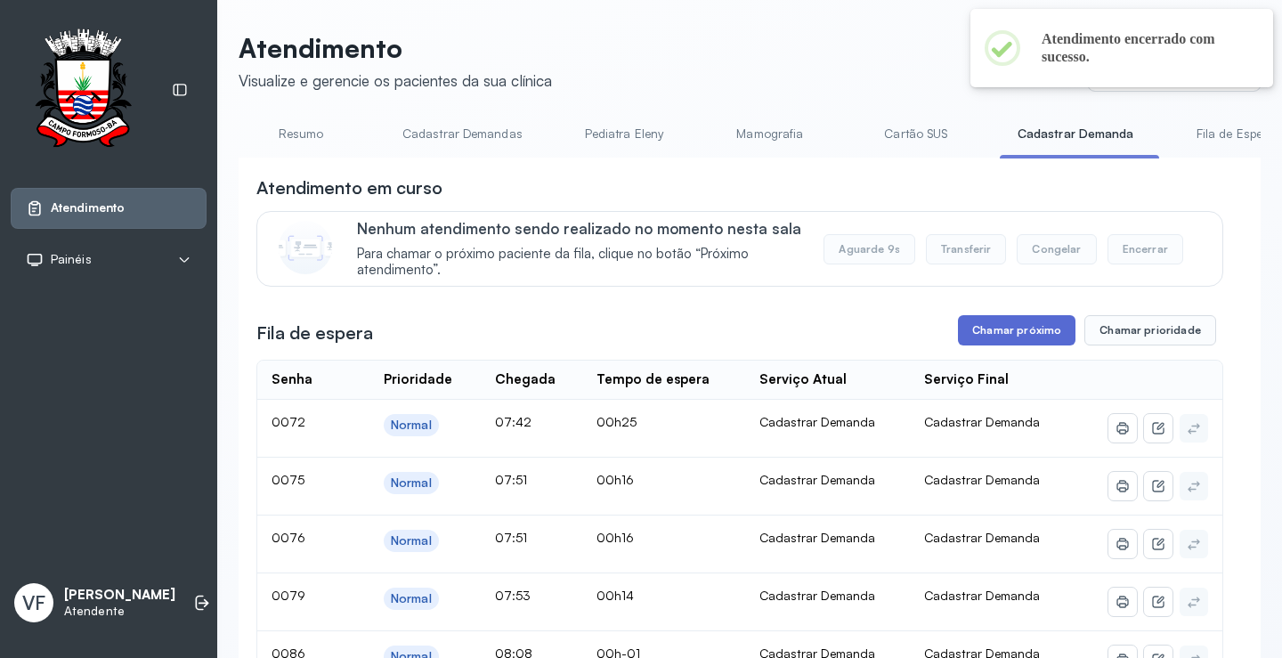
click at [992, 329] on button "Chamar próximo" at bounding box center [1017, 330] width 118 height 30
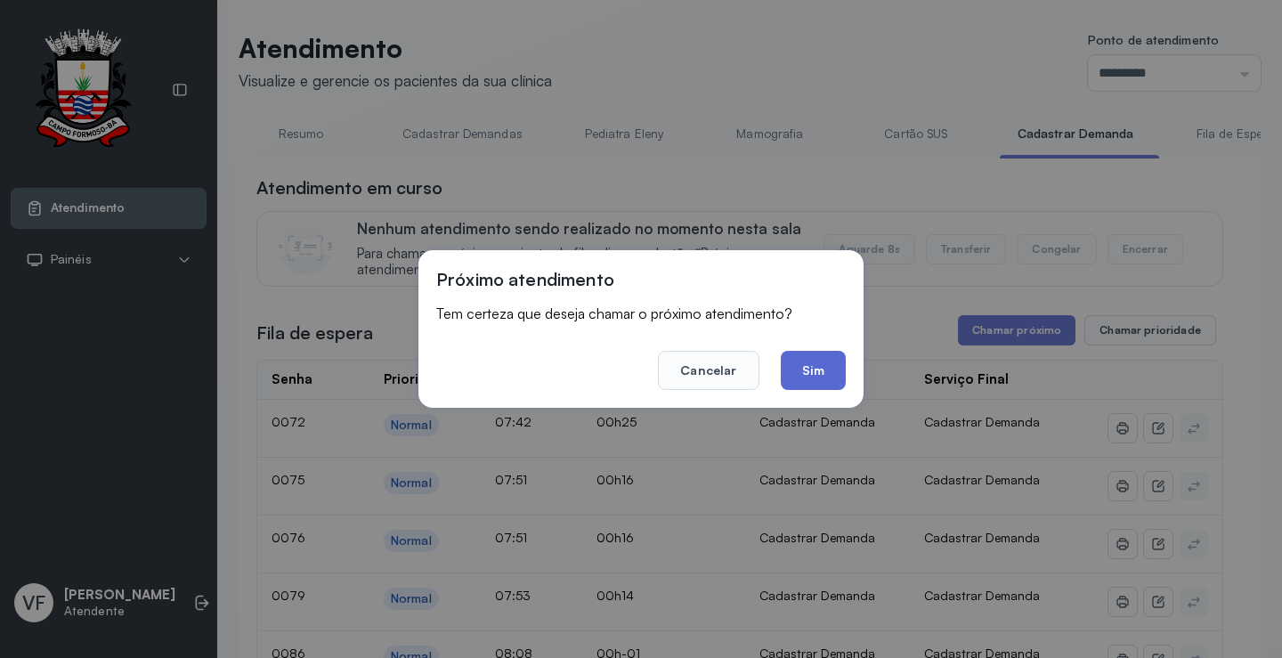
click at [829, 357] on button "Sim" at bounding box center [813, 370] width 65 height 39
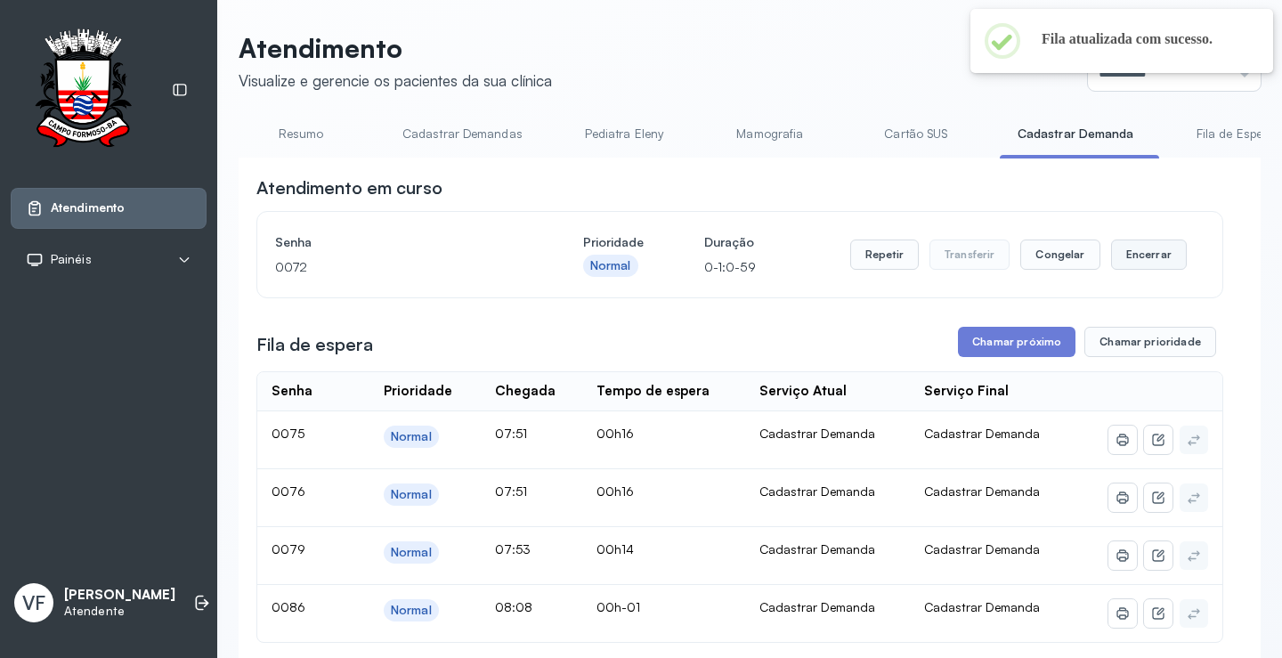
click at [1132, 251] on button "Encerrar" at bounding box center [1149, 254] width 76 height 30
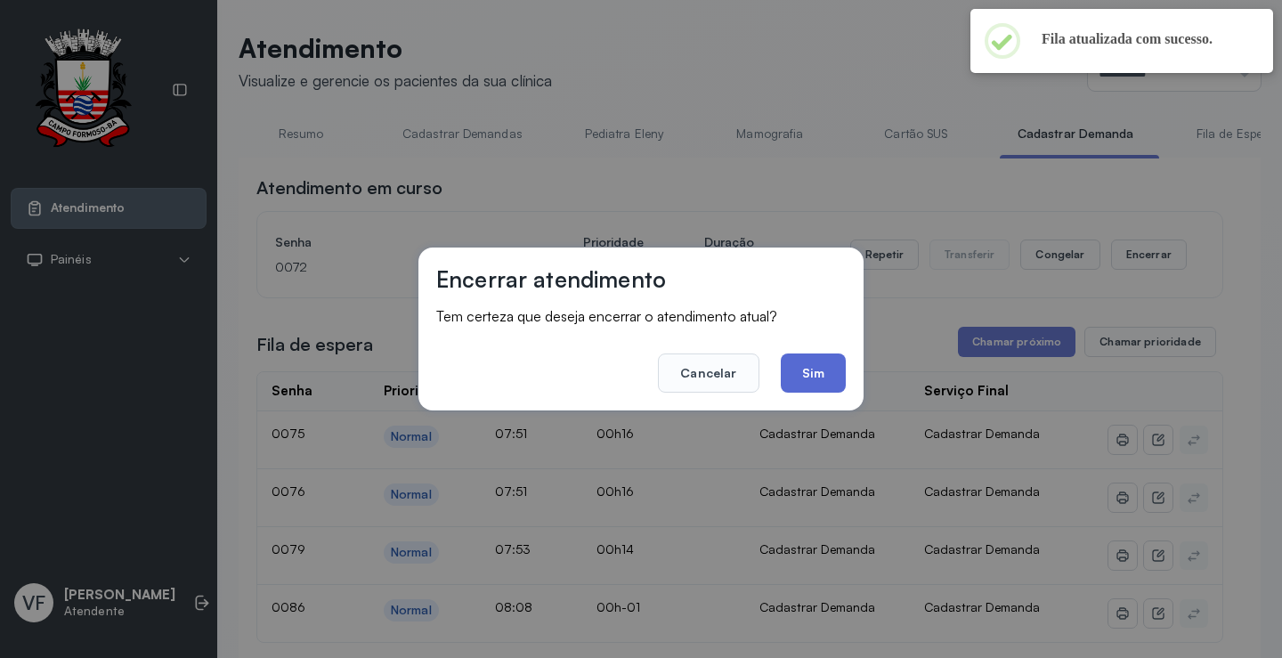
click at [812, 367] on button "Sim" at bounding box center [813, 372] width 65 height 39
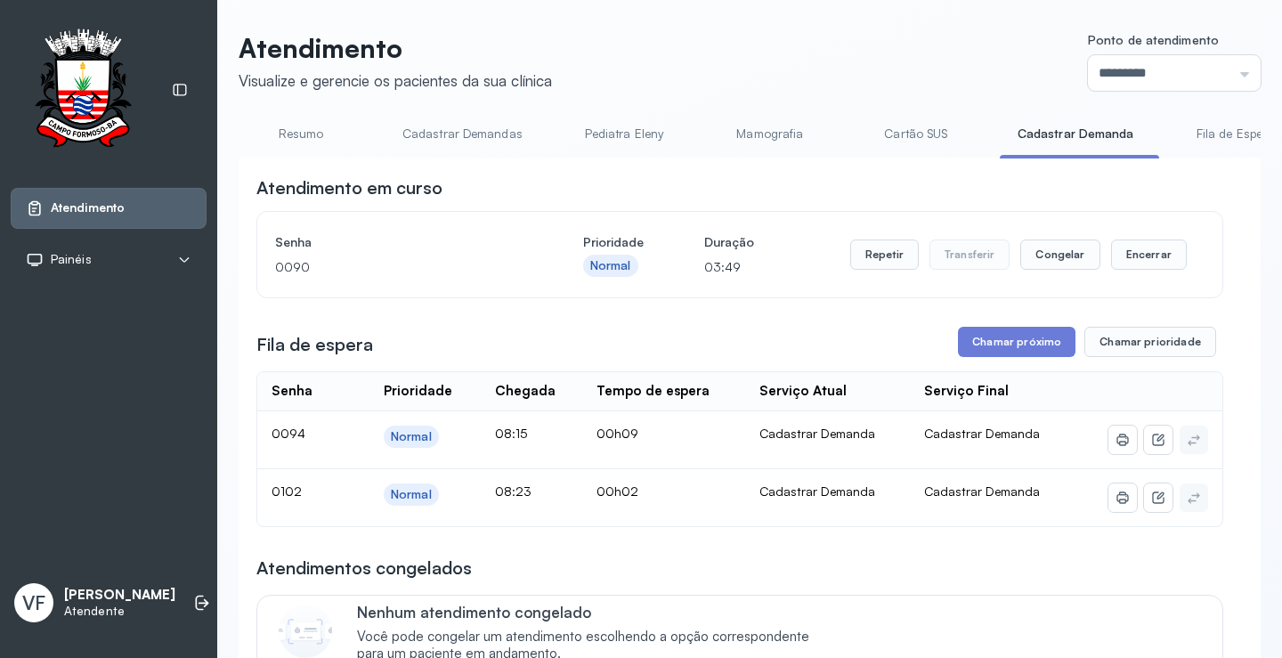
click at [289, 133] on link "Resumo" at bounding box center [301, 133] width 125 height 29
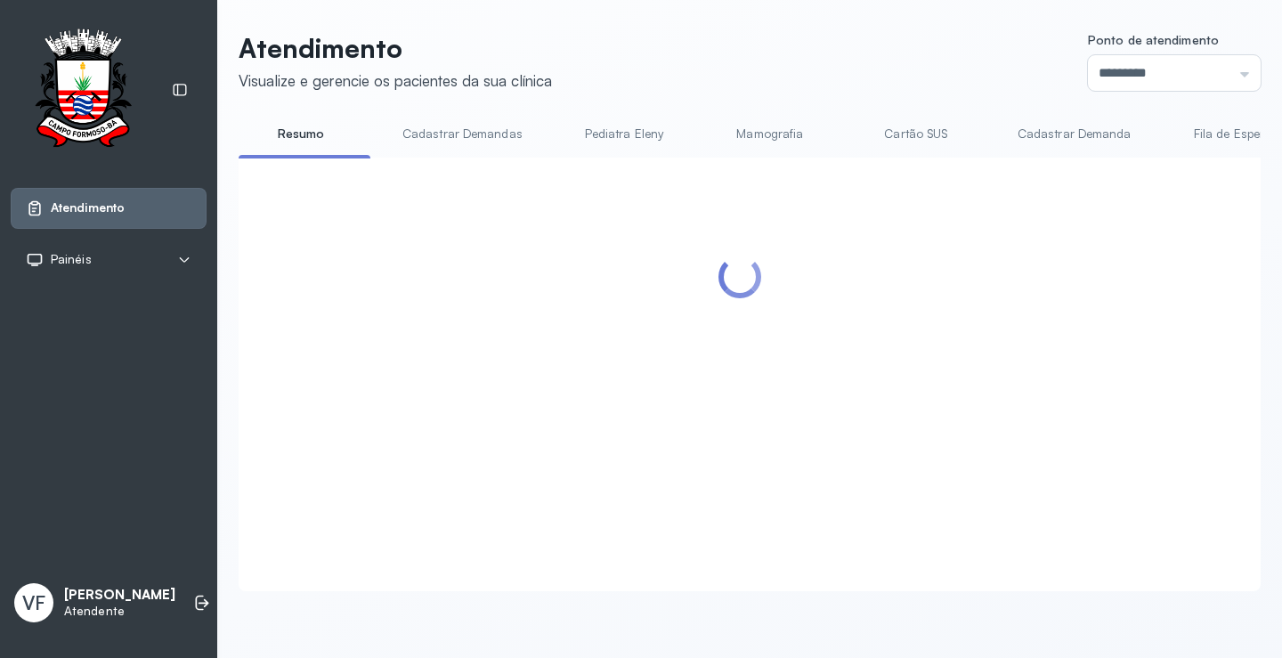
scroll to position [89, 0]
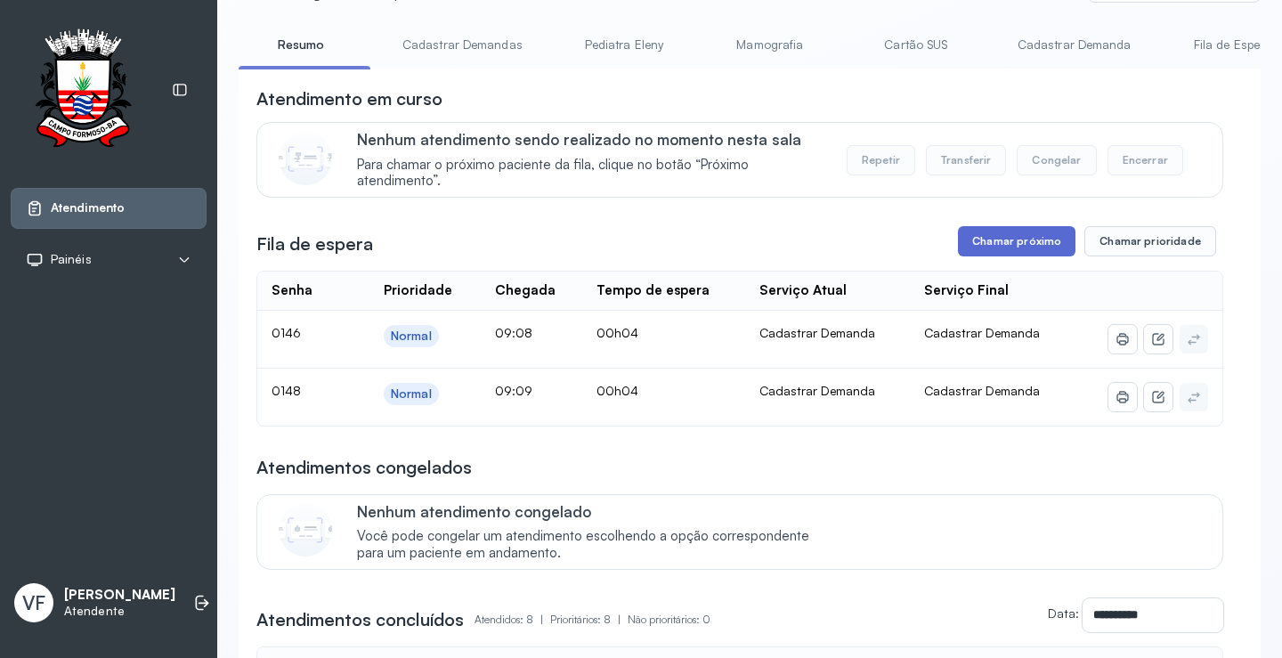
click at [1019, 243] on button "Chamar próximo" at bounding box center [1017, 241] width 118 height 30
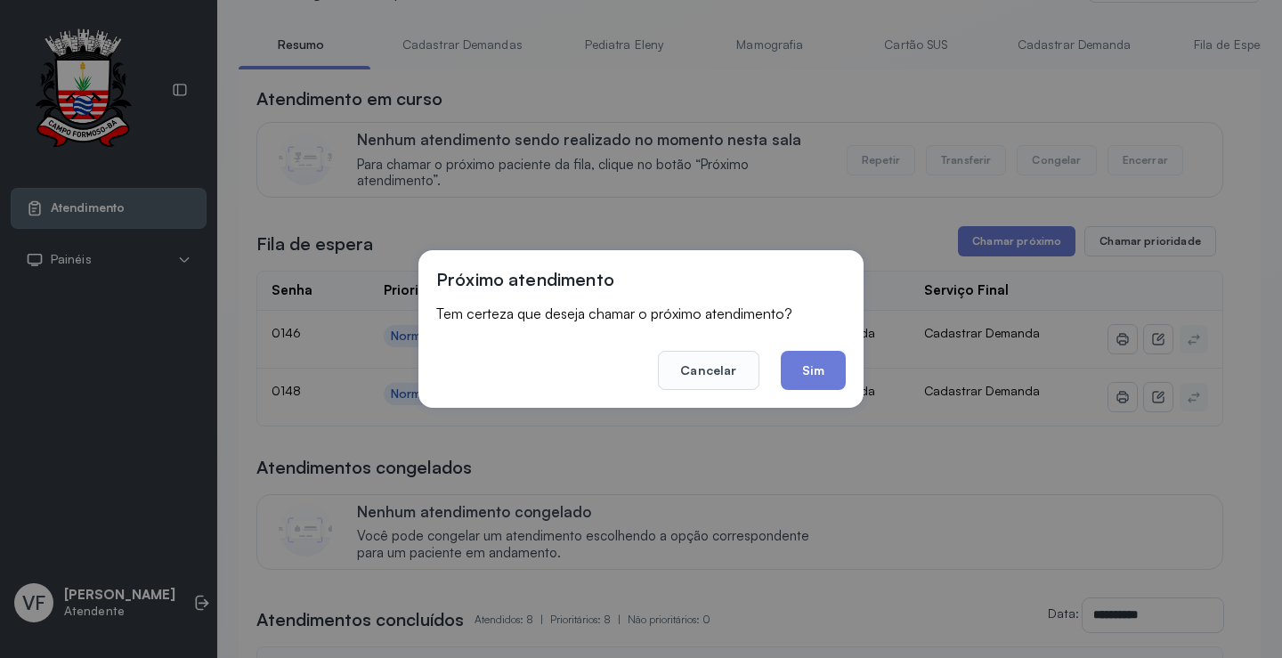
drag, startPoint x: 819, startPoint y: 374, endPoint x: 687, endPoint y: 246, distance: 183.8
click at [819, 374] on button "Sim" at bounding box center [813, 370] width 65 height 39
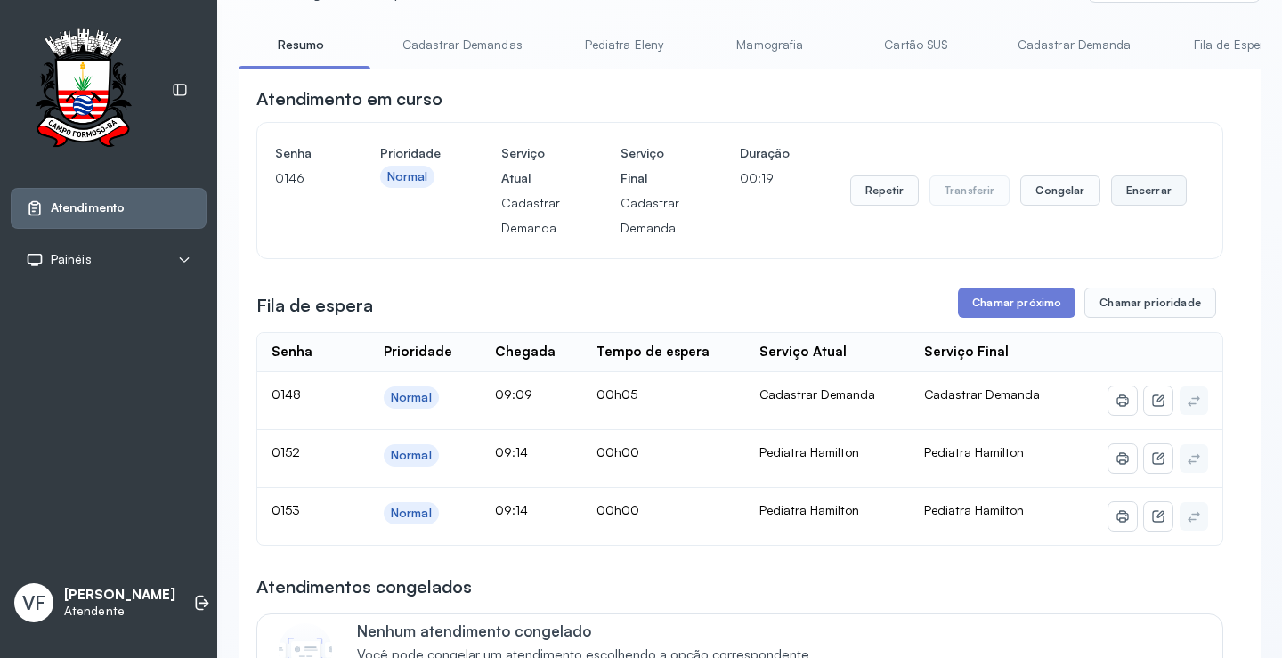
click at [1142, 185] on button "Encerrar" at bounding box center [1149, 190] width 76 height 30
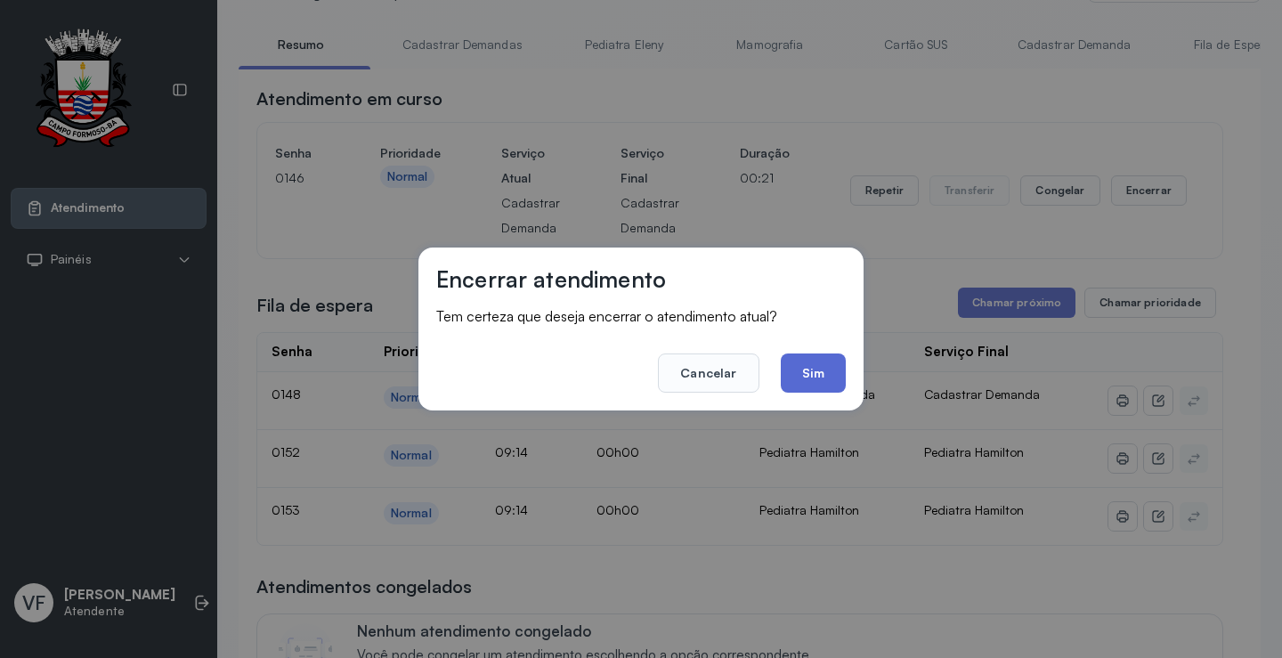
click at [816, 369] on button "Sim" at bounding box center [813, 372] width 65 height 39
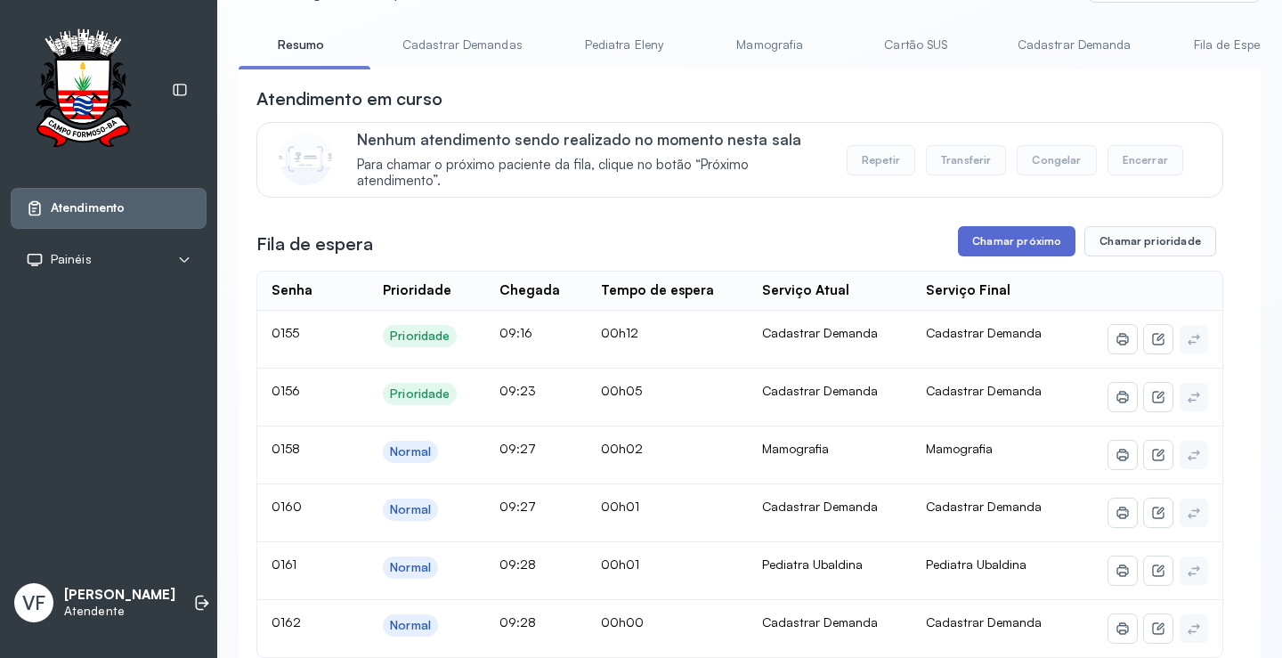
click at [1010, 244] on button "Chamar próximo" at bounding box center [1017, 241] width 118 height 30
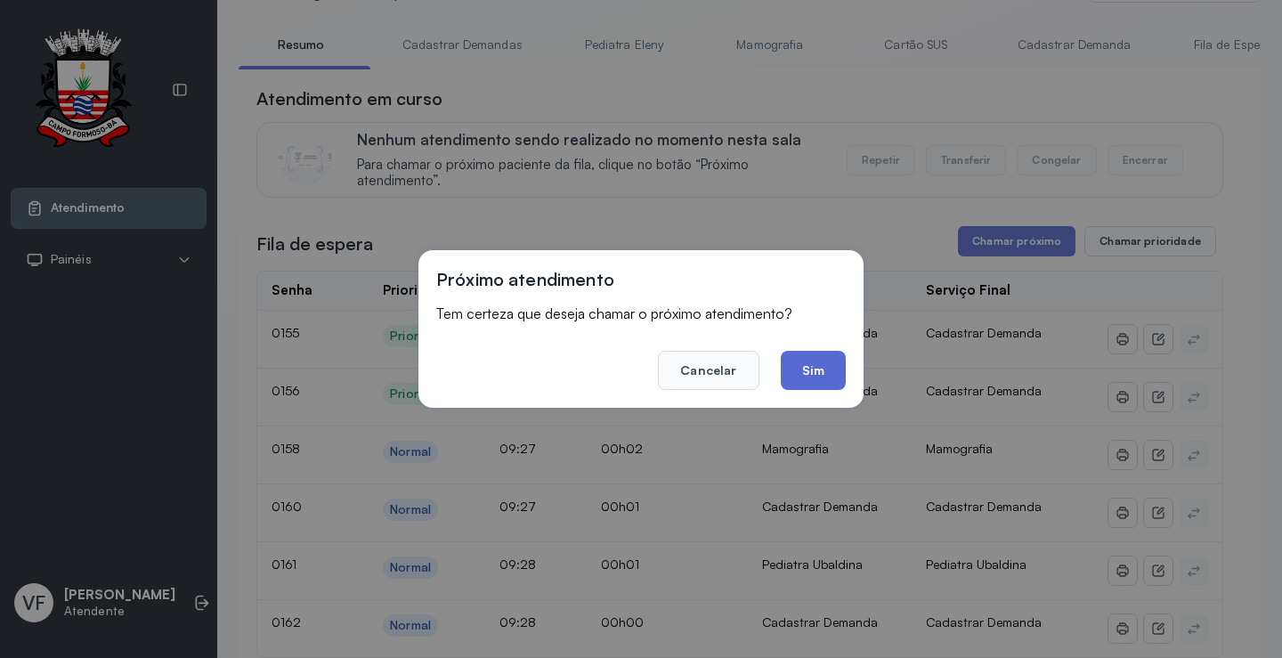
click at [809, 369] on button "Sim" at bounding box center [813, 370] width 65 height 39
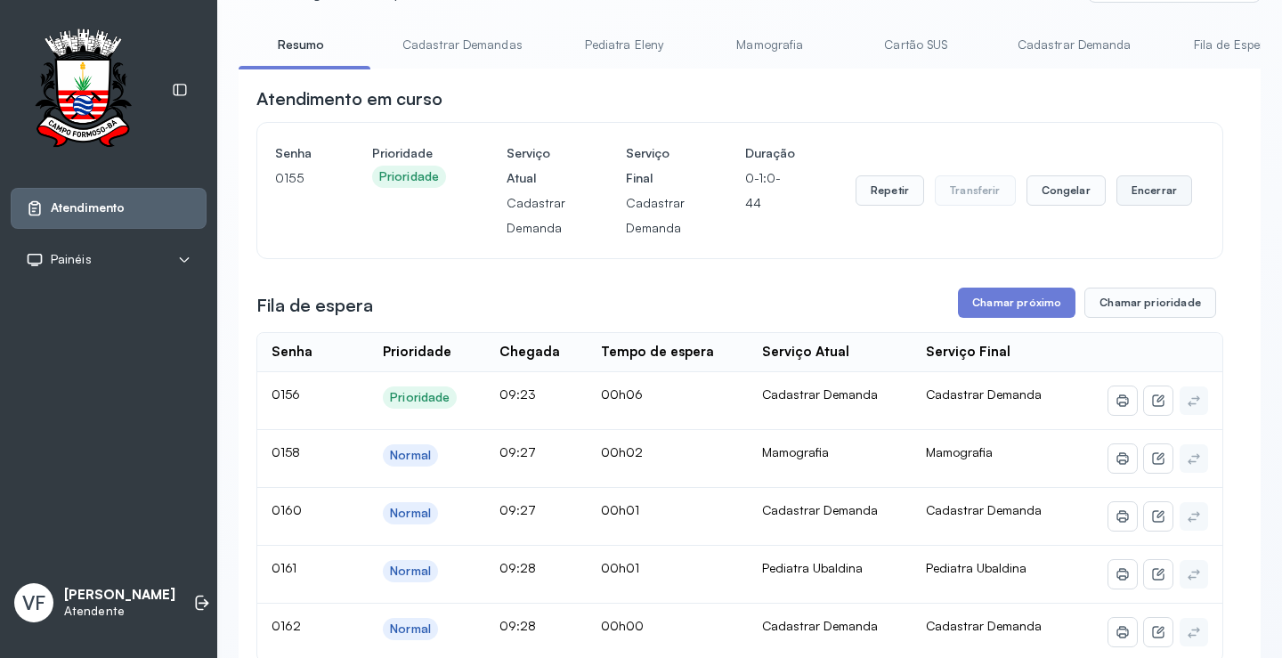
click at [1145, 184] on button "Encerrar" at bounding box center [1154, 190] width 76 height 30
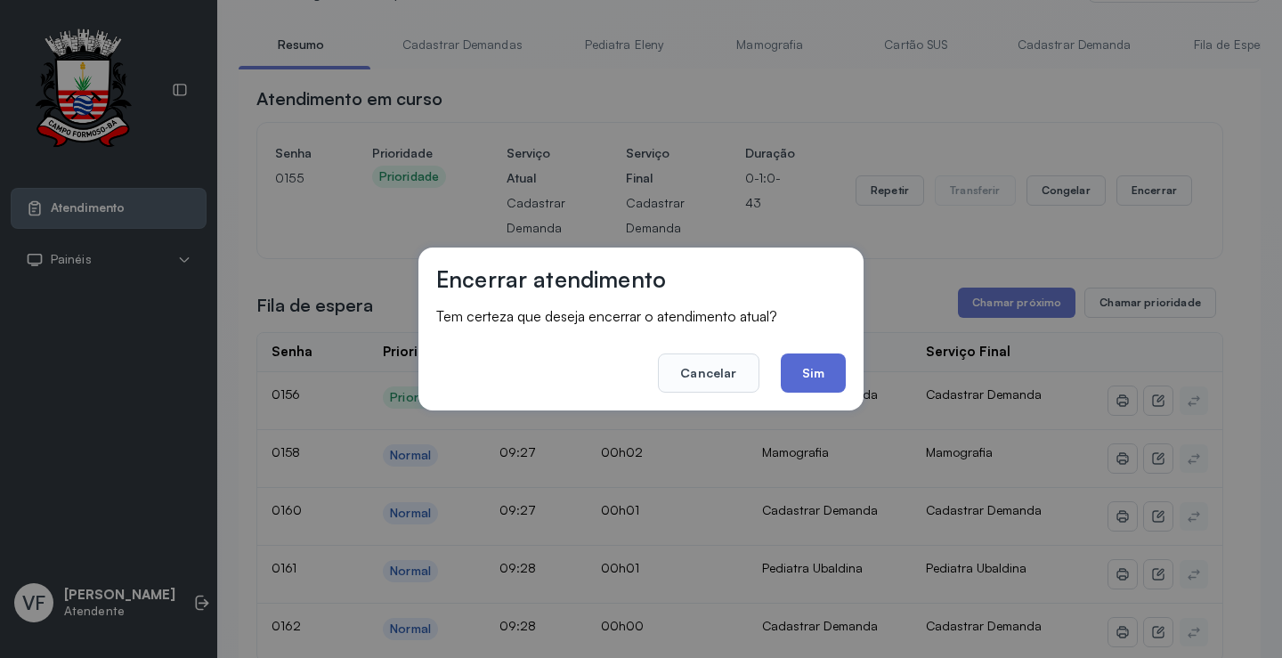
click at [817, 370] on button "Sim" at bounding box center [813, 372] width 65 height 39
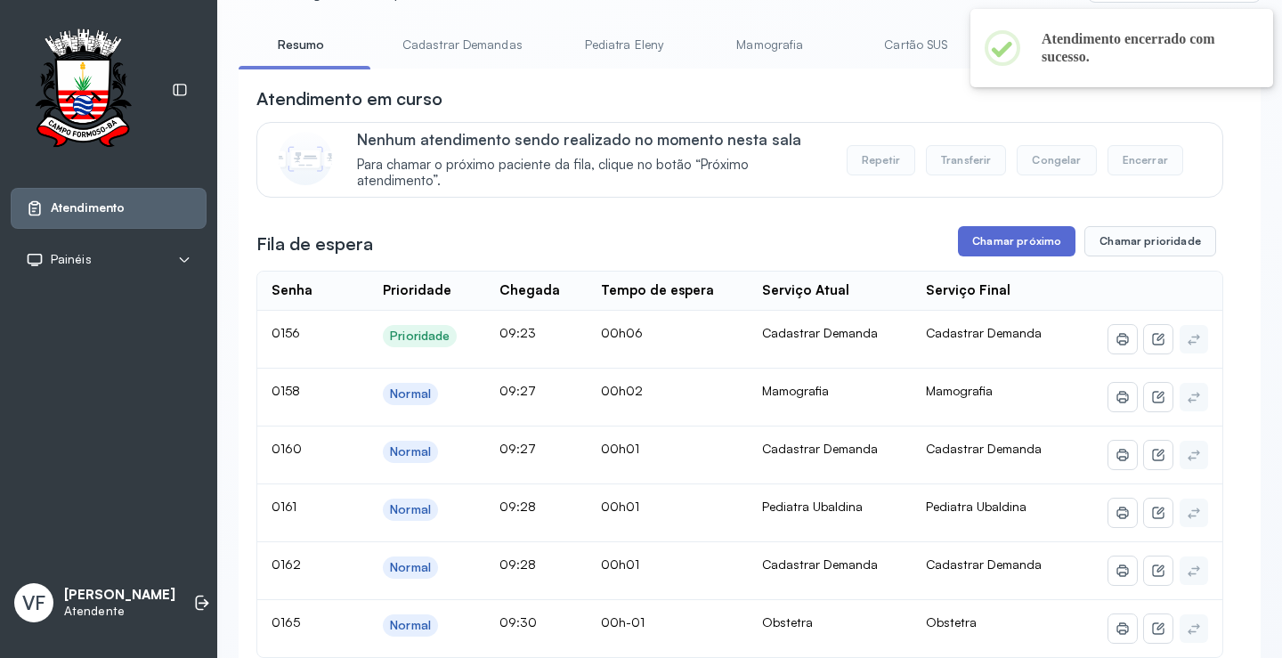
click at [1000, 237] on button "Chamar próximo" at bounding box center [1017, 241] width 118 height 30
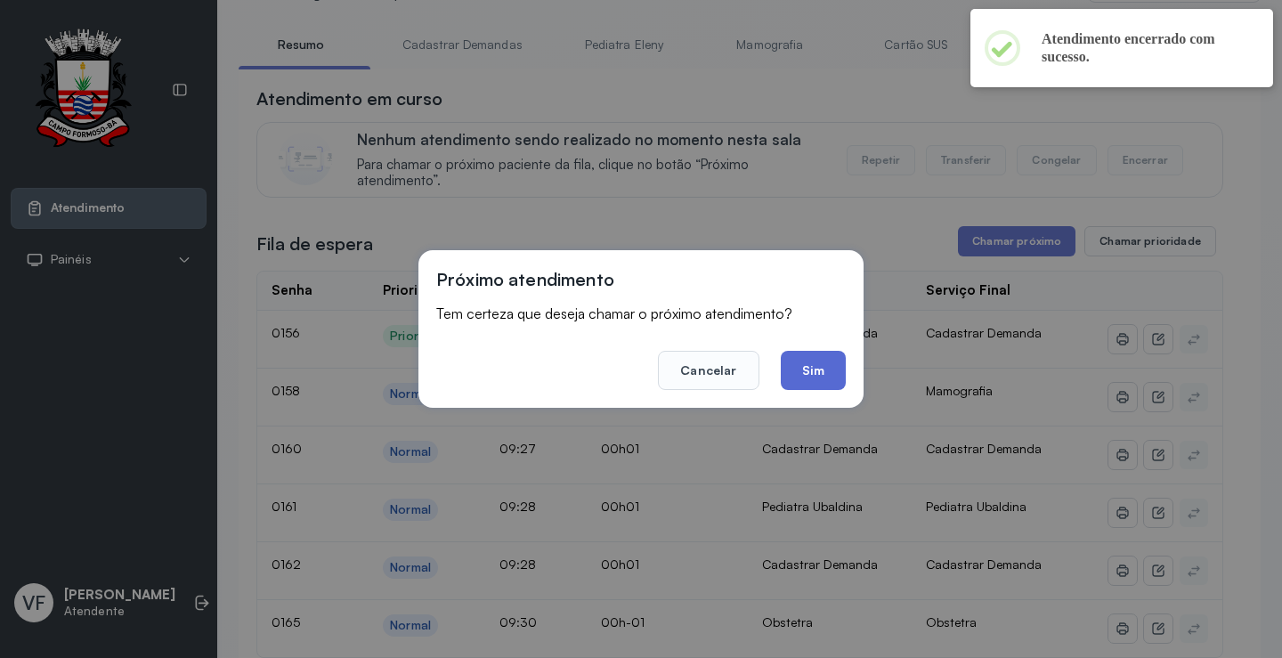
click at [812, 364] on button "Sim" at bounding box center [813, 370] width 65 height 39
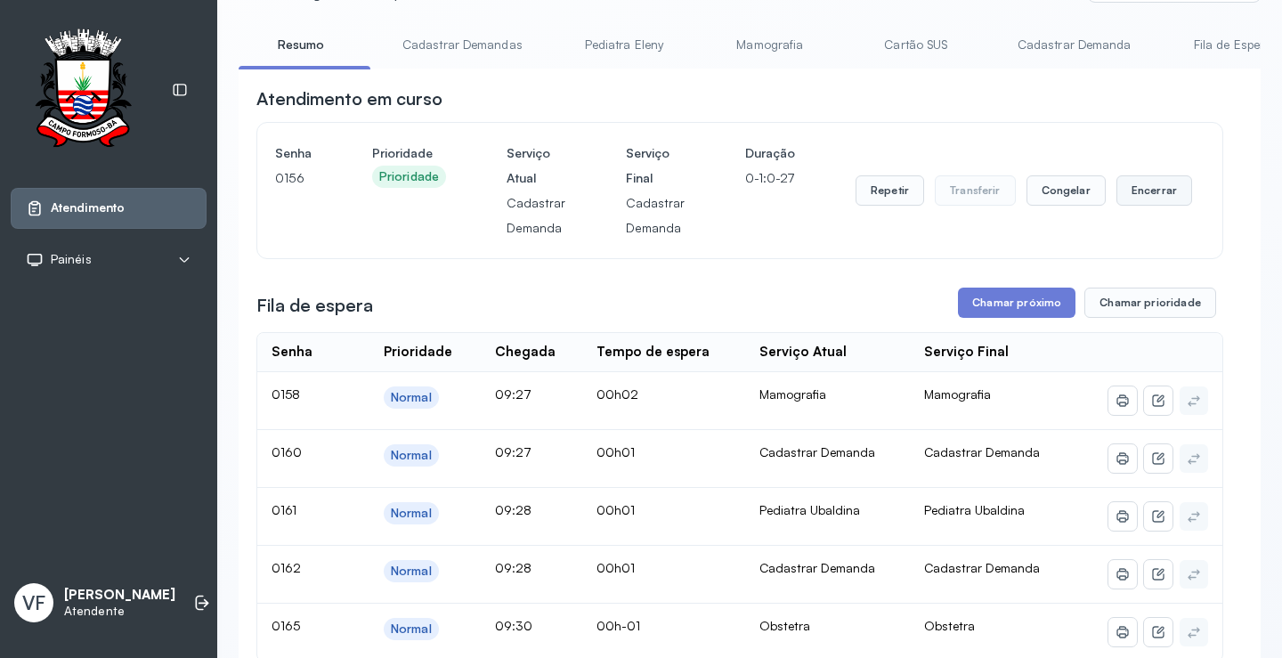
click at [1136, 195] on button "Encerrar" at bounding box center [1154, 190] width 76 height 30
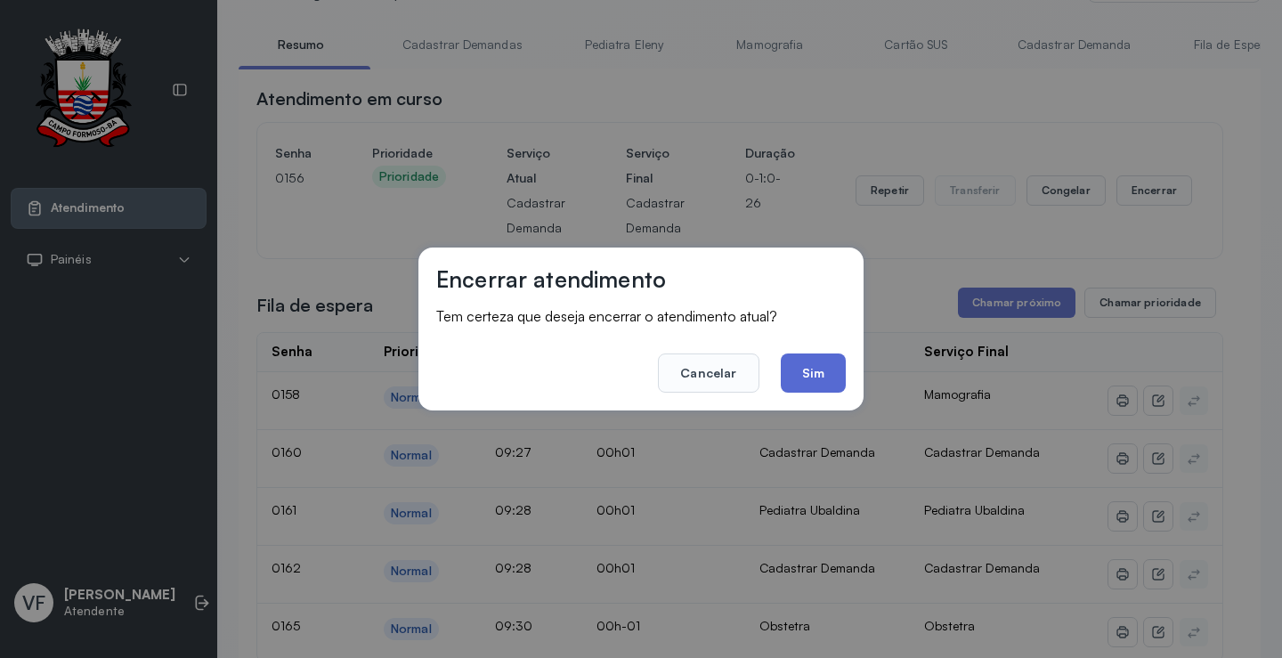
click at [812, 367] on button "Sim" at bounding box center [813, 372] width 65 height 39
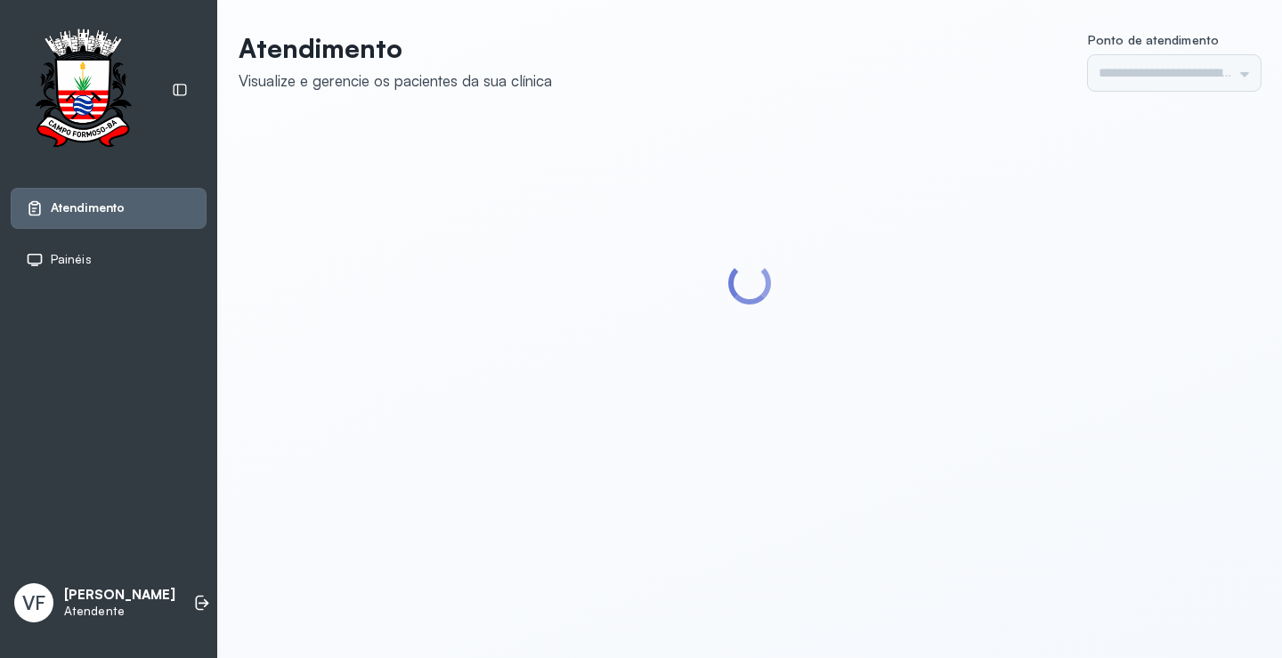
type input "*********"
